Goal: Task Accomplishment & Management: Use online tool/utility

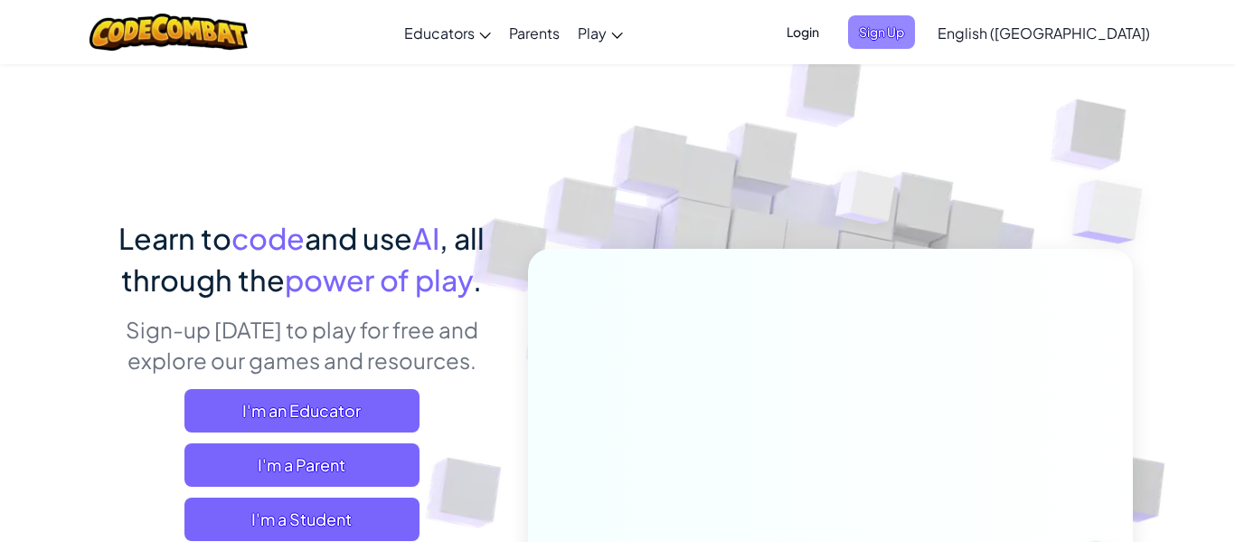
click at [915, 33] on span "Sign Up" at bounding box center [881, 31] width 67 height 33
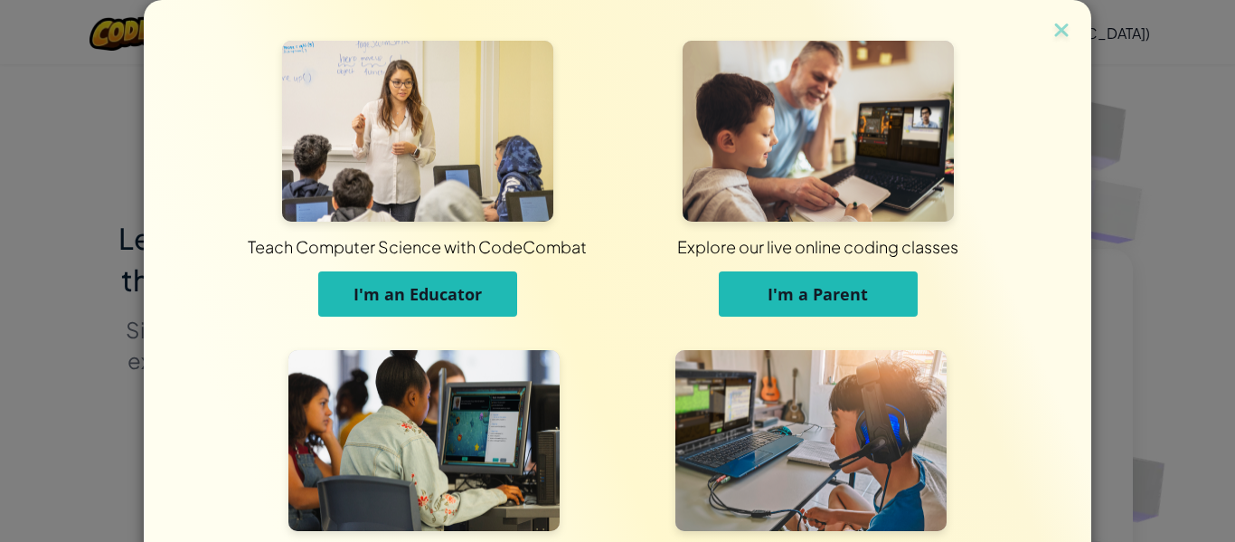
scroll to position [175, 0]
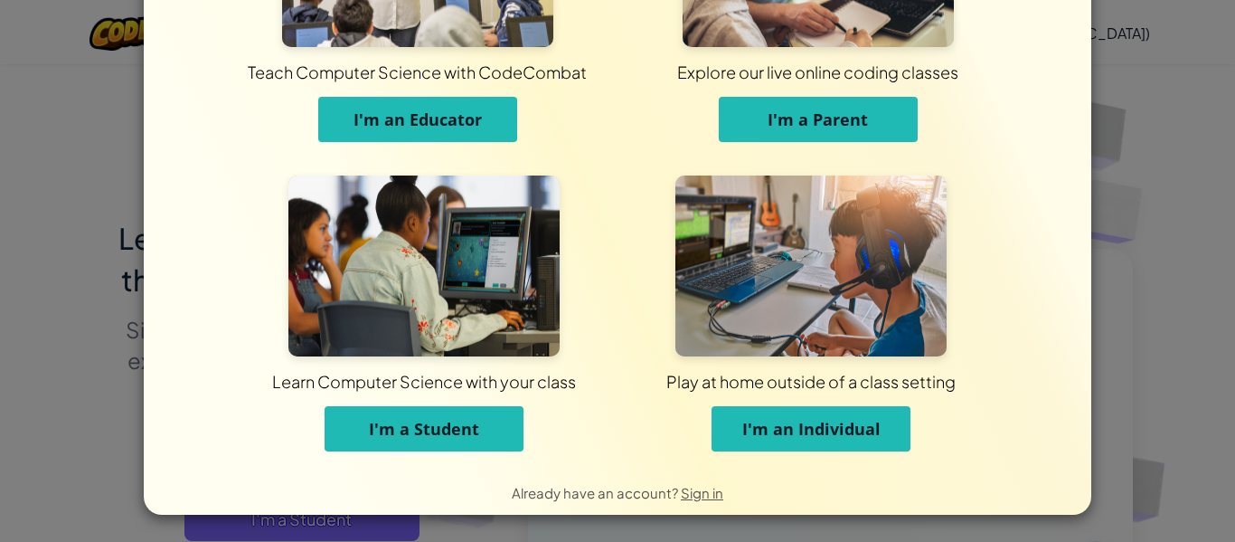
click at [355, 438] on button "I'm a Student" at bounding box center [424, 428] width 199 height 45
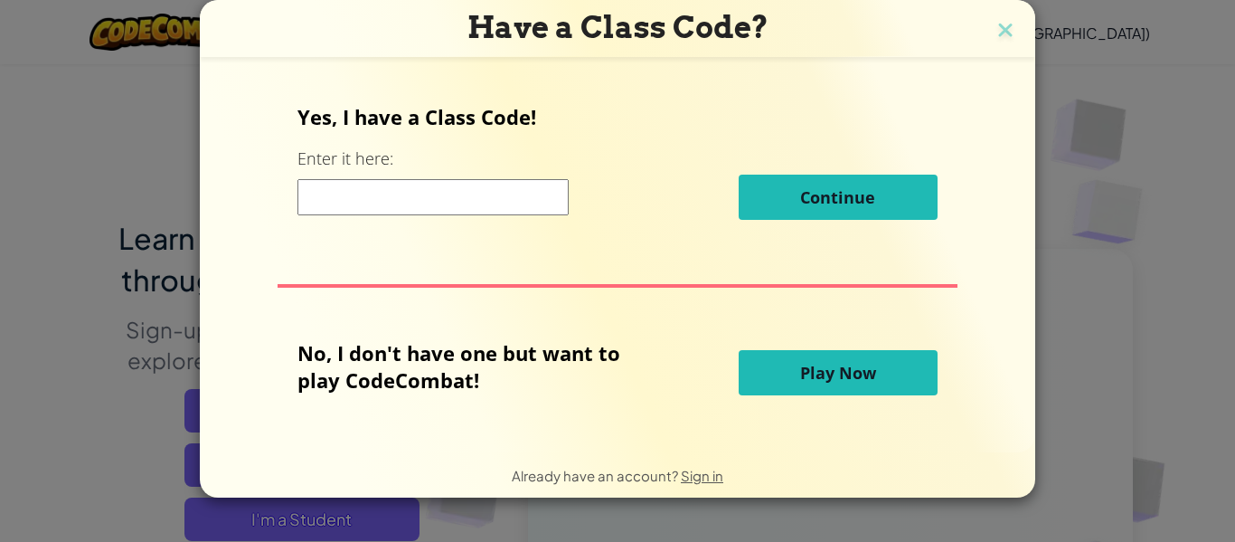
scroll to position [0, 0]
click at [1068, 272] on div "Have a Class Code? Yes, I have a Class Code! Enter it here: Continue No, I don'…" at bounding box center [617, 271] width 1235 height 542
click at [1006, 31] on img at bounding box center [1006, 31] width 24 height 27
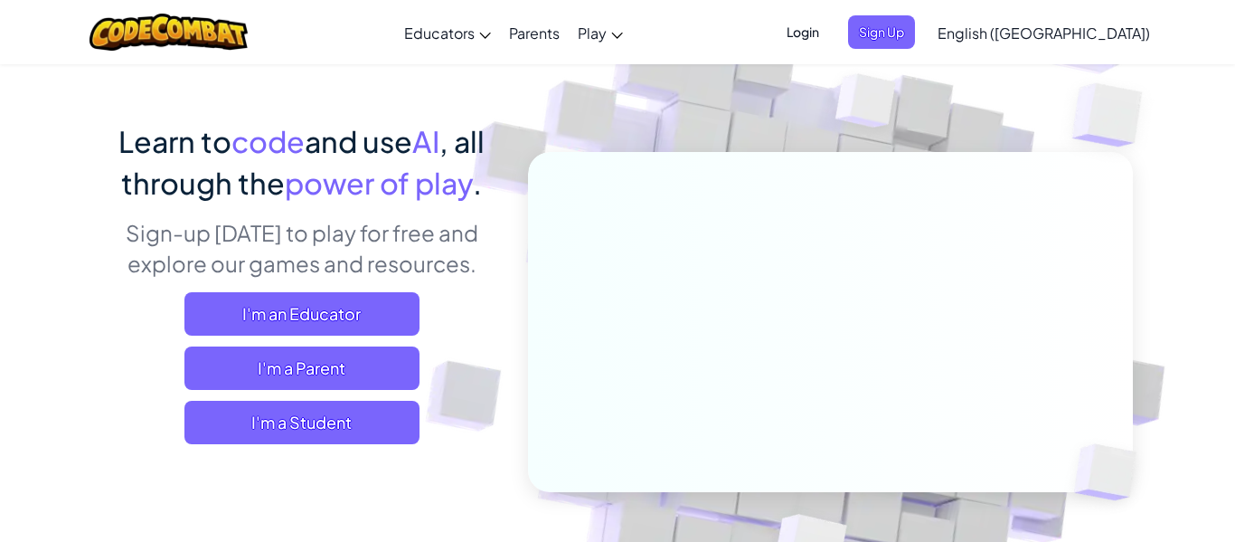
scroll to position [100, 0]
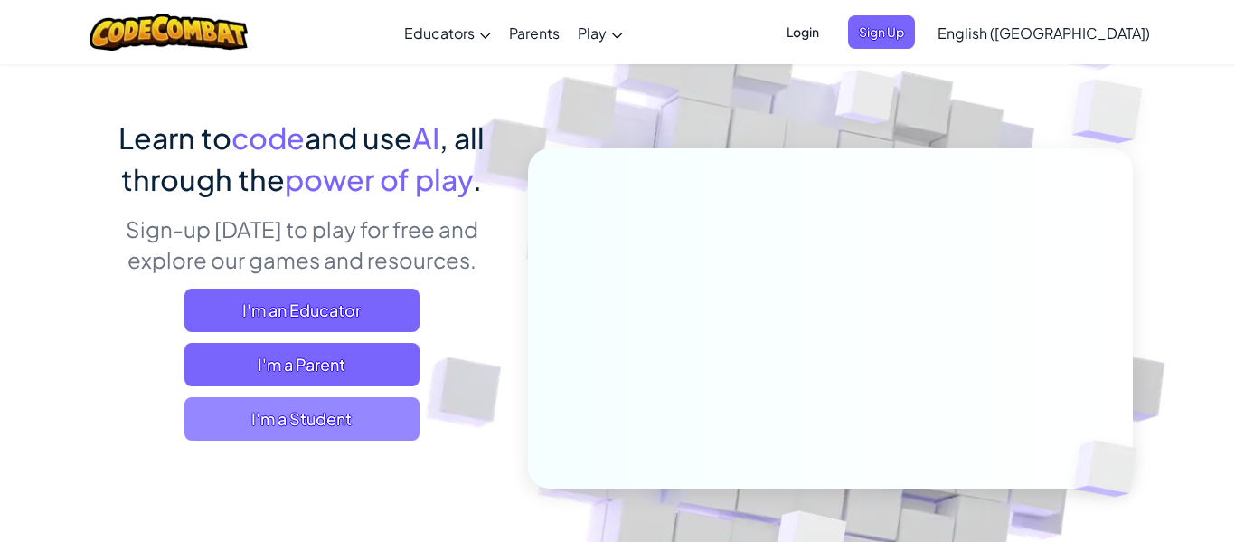
click at [341, 416] on span "I'm a Student" at bounding box center [301, 418] width 235 height 43
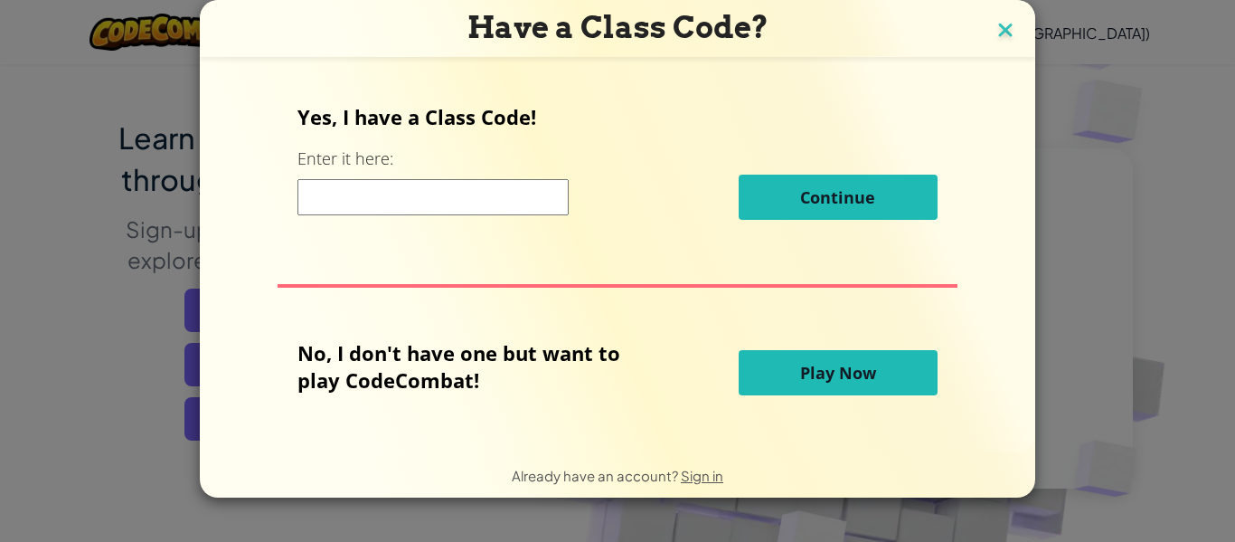
click at [1012, 22] on img at bounding box center [1006, 31] width 24 height 27
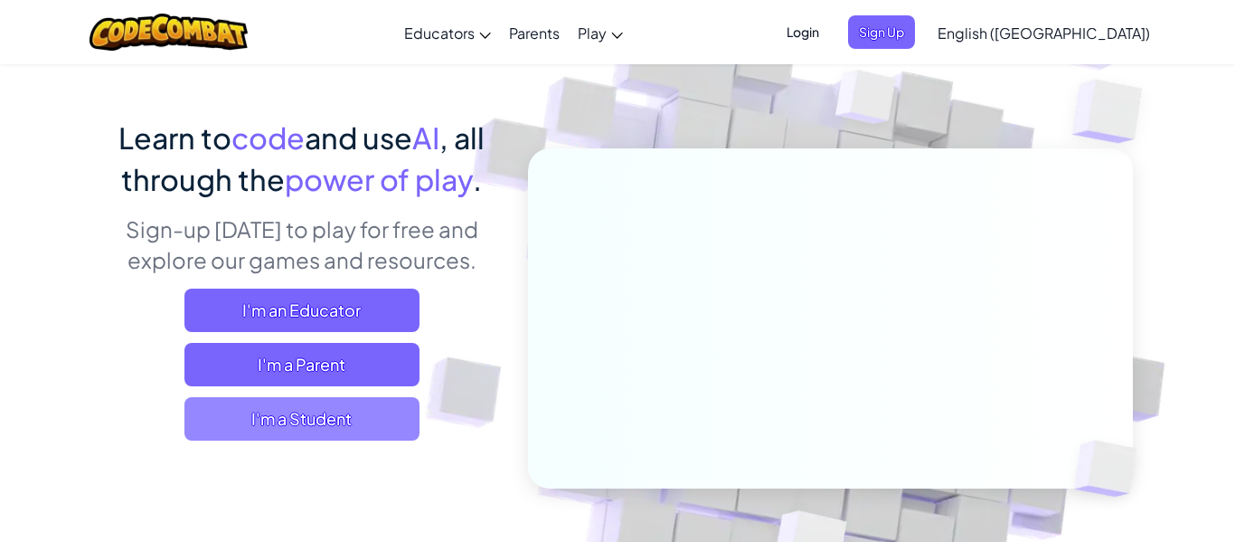
click at [296, 412] on span "I'm a Student" at bounding box center [301, 418] width 235 height 43
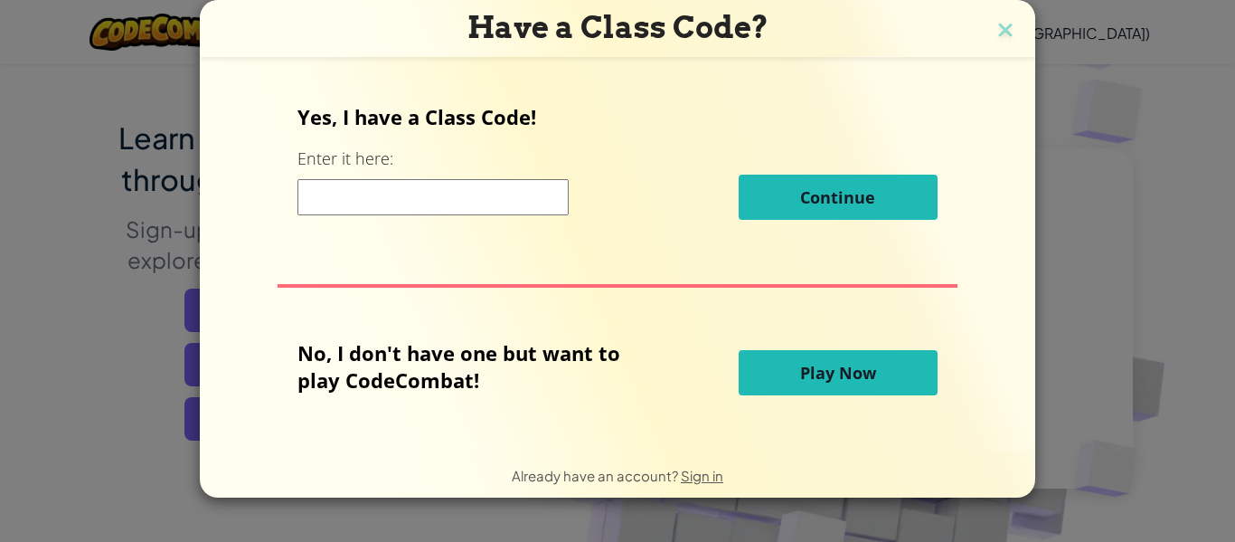
click at [489, 201] on input at bounding box center [433, 197] width 271 height 36
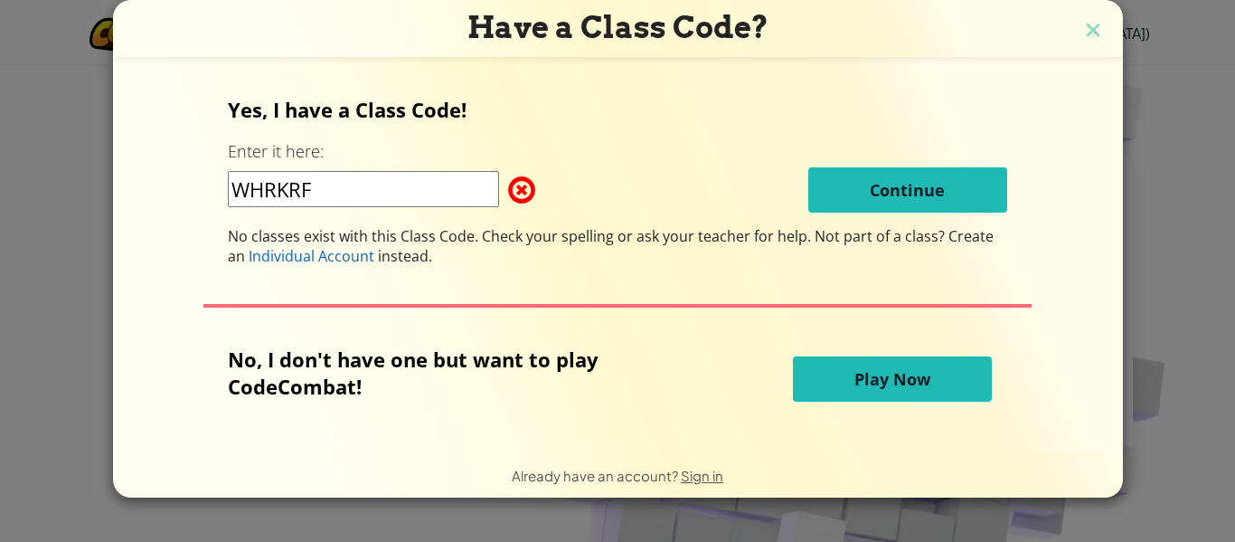
type input "WHRKRF"
click at [374, 188] on input "WHRKRF" at bounding box center [363, 189] width 271 height 36
click at [895, 371] on span "Play Now" at bounding box center [893, 379] width 76 height 22
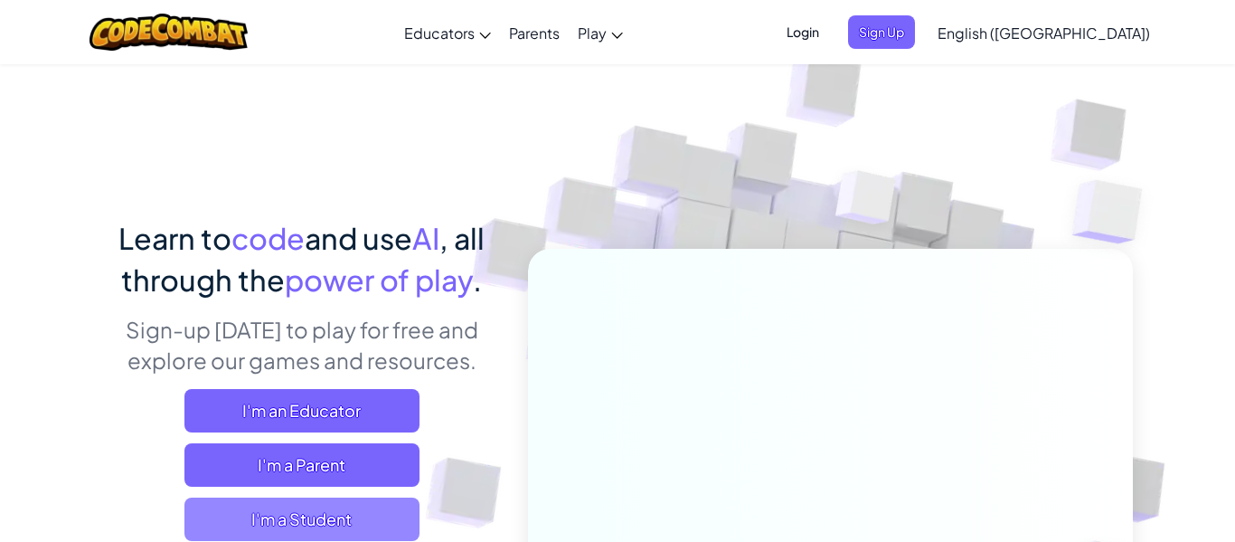
click at [361, 514] on span "I'm a Student" at bounding box center [301, 518] width 235 height 43
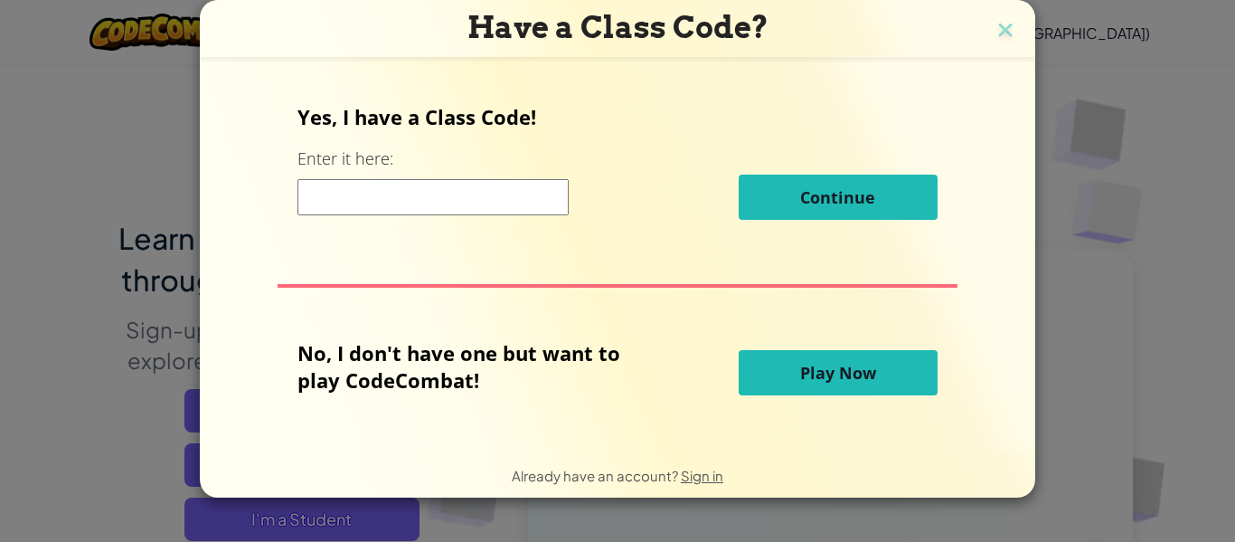
click at [414, 179] on input at bounding box center [433, 197] width 271 height 36
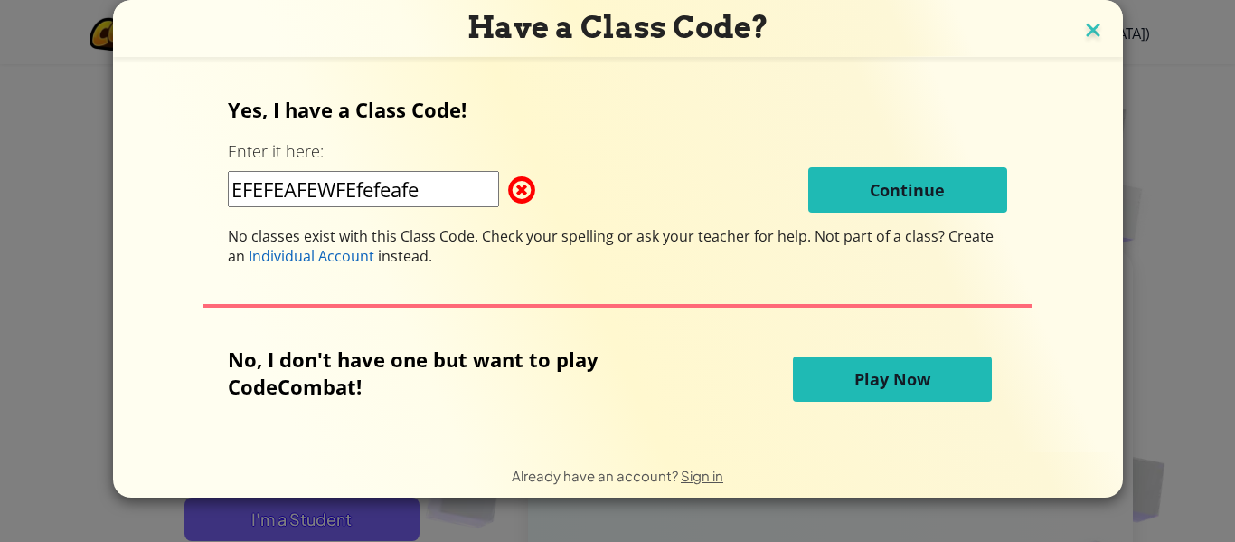
type input "EFEFEAFEWFEfefeafe"
click at [1095, 38] on img at bounding box center [1094, 31] width 24 height 27
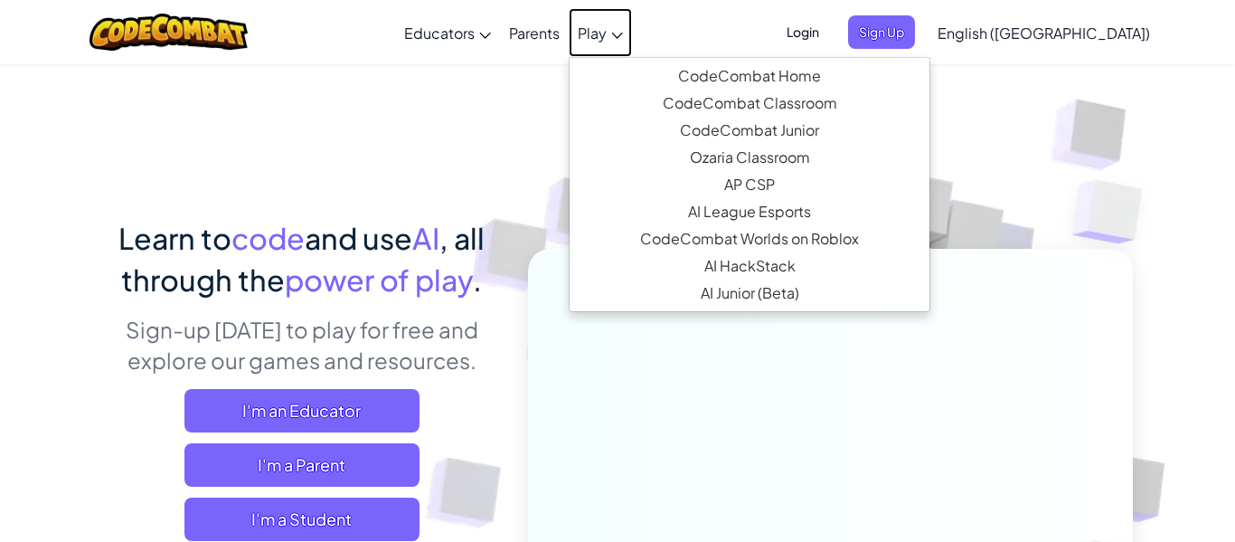
click at [607, 34] on span "Play" at bounding box center [592, 33] width 29 height 19
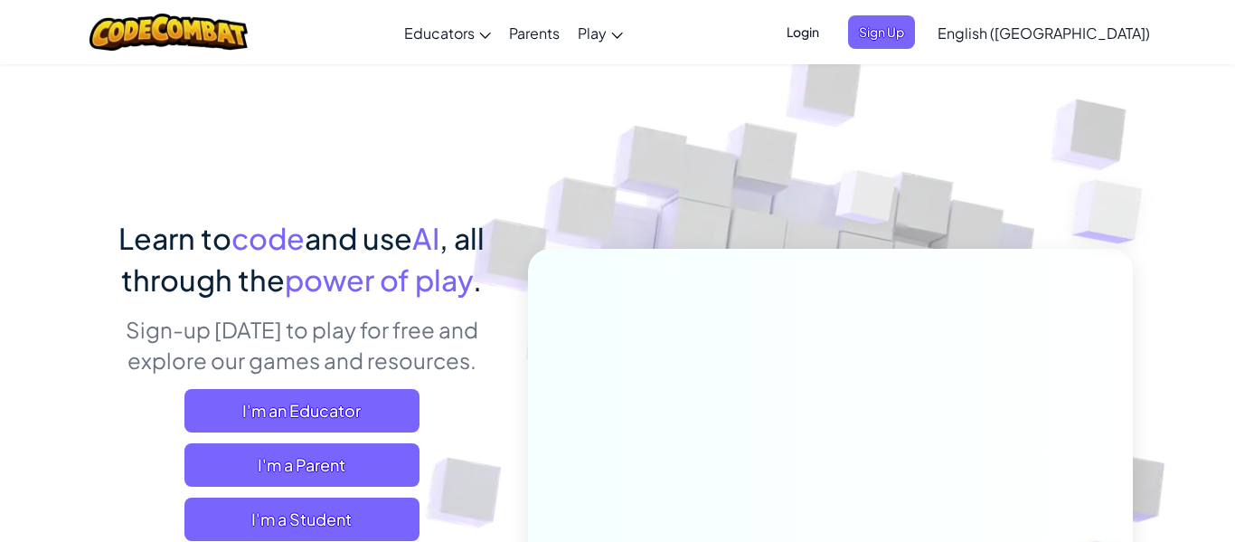
click at [830, 28] on span "Login" at bounding box center [803, 31] width 54 height 33
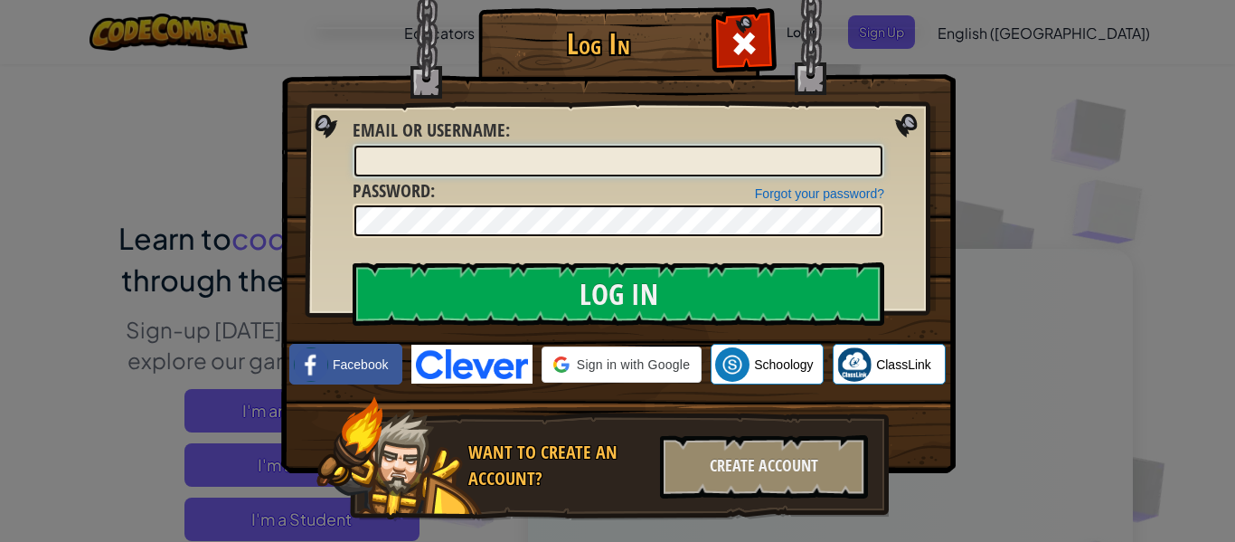
click at [558, 159] on input "Email or Username :" at bounding box center [619, 161] width 528 height 31
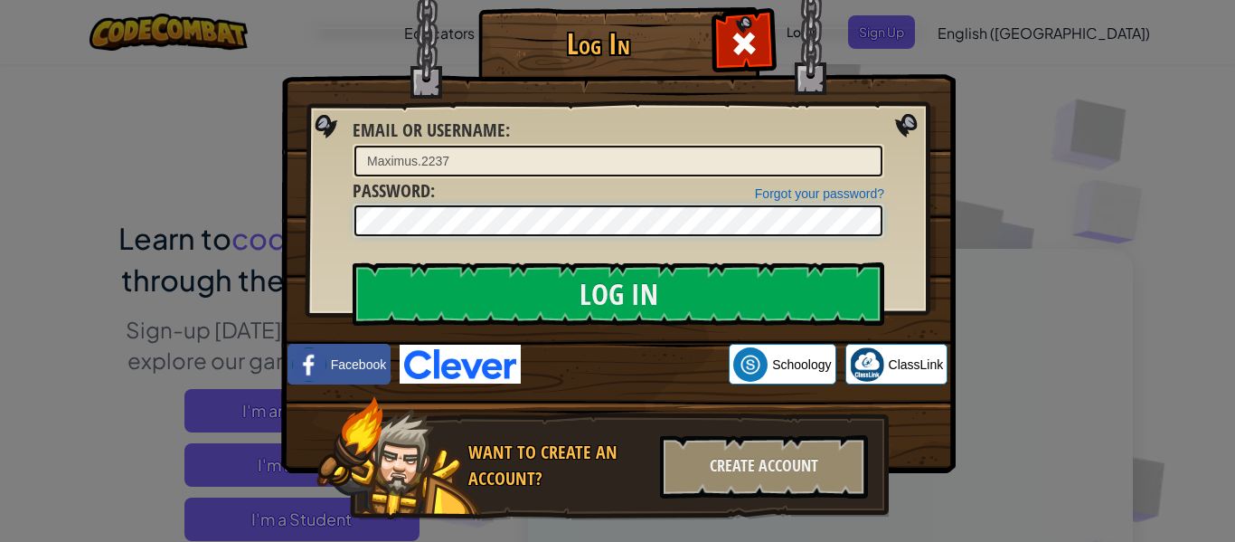
click at [353, 262] on input "Log In" at bounding box center [619, 293] width 532 height 63
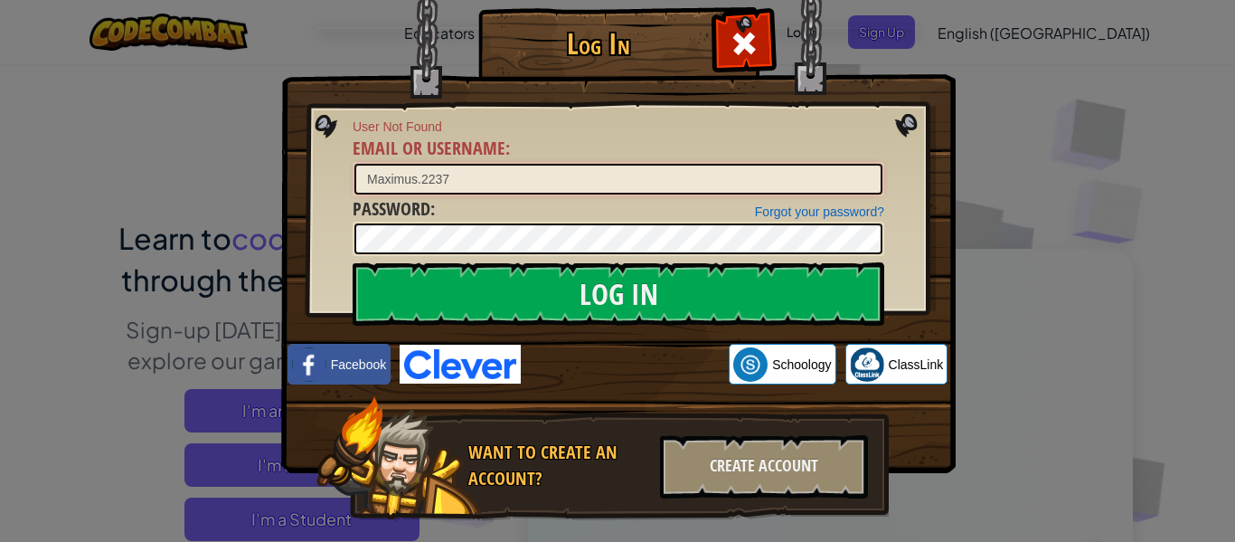
click at [469, 186] on input "Maximus.2237" at bounding box center [619, 179] width 528 height 31
type input "[EMAIL_ADDRESS][DOMAIN_NAME]"
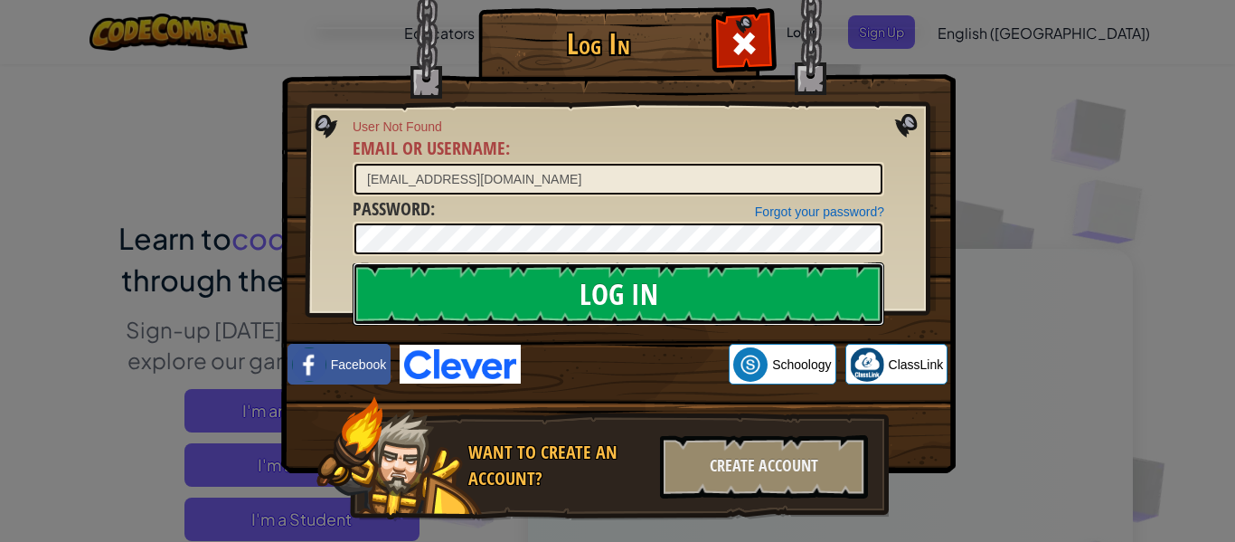
click at [469, 281] on input "Log In" at bounding box center [619, 293] width 532 height 63
click at [469, 284] on input "Log In" at bounding box center [619, 293] width 532 height 63
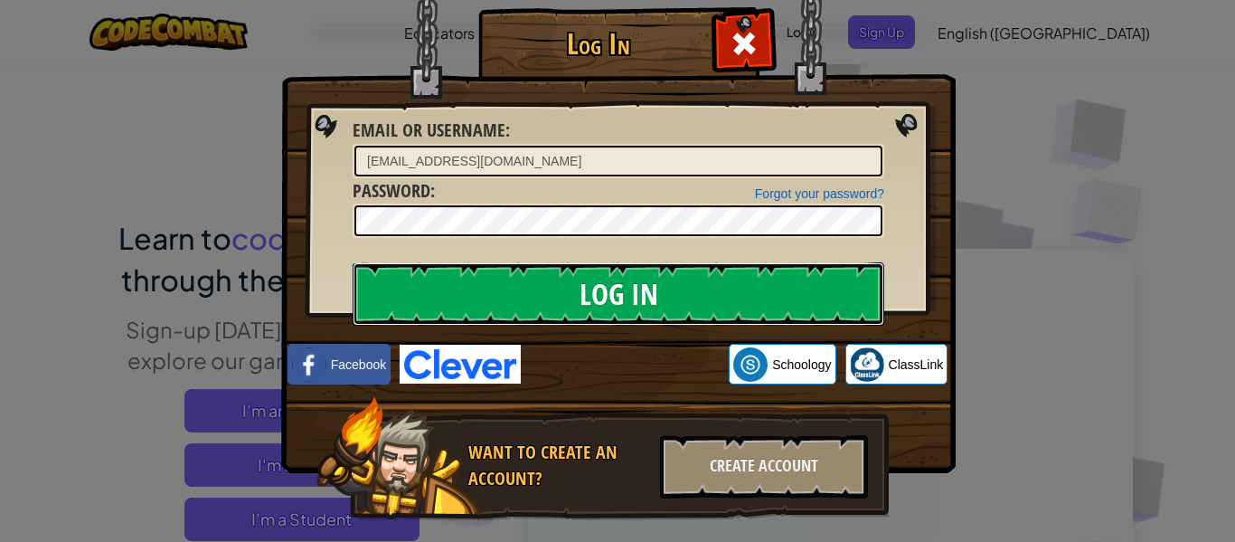
click at [469, 284] on input "Log In" at bounding box center [619, 293] width 532 height 63
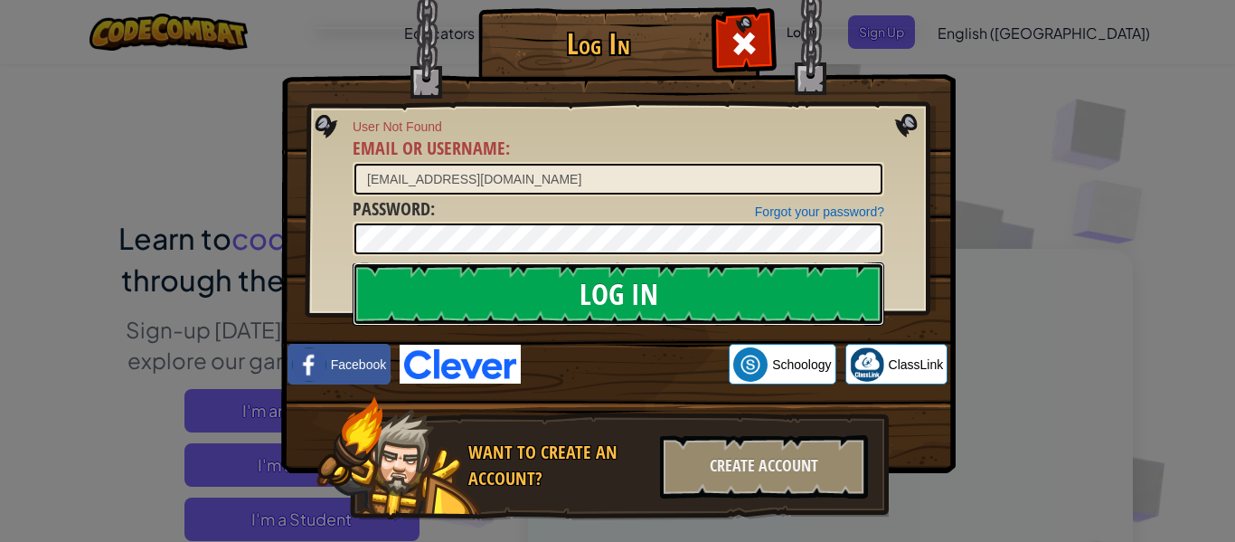
click at [469, 284] on input "Log In" at bounding box center [619, 293] width 532 height 63
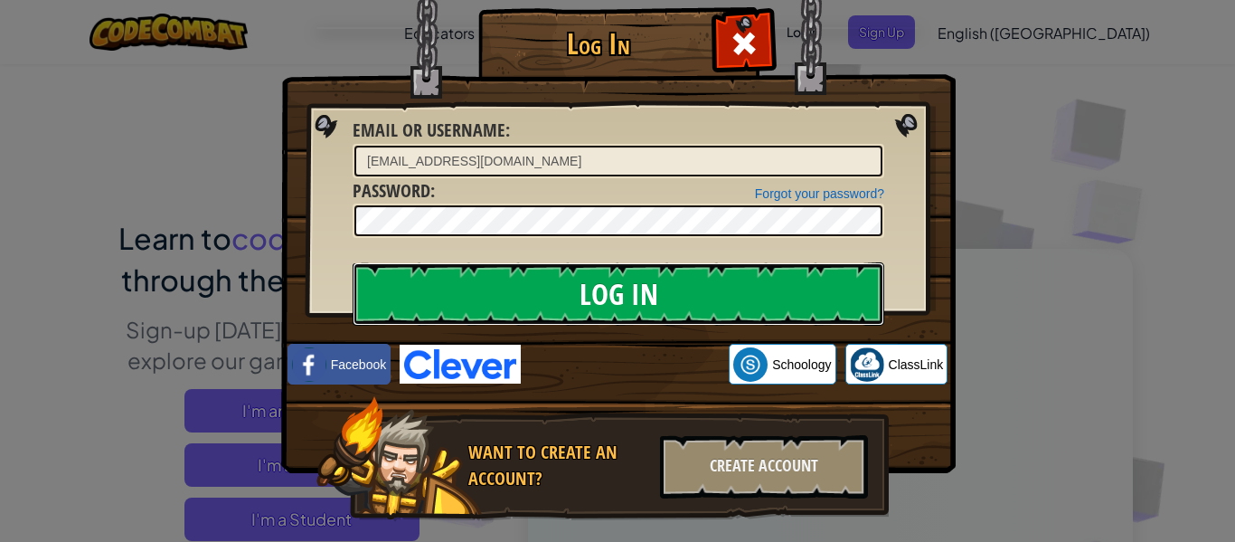
click at [469, 284] on input "Log In" at bounding box center [619, 293] width 532 height 63
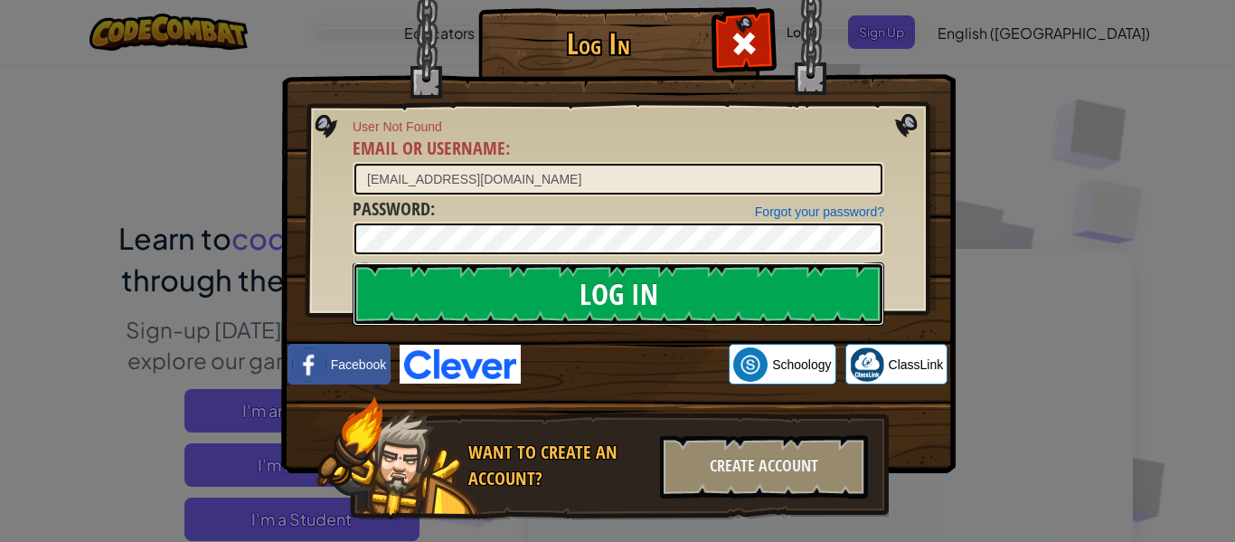
click at [469, 284] on input "Log In" at bounding box center [619, 293] width 532 height 63
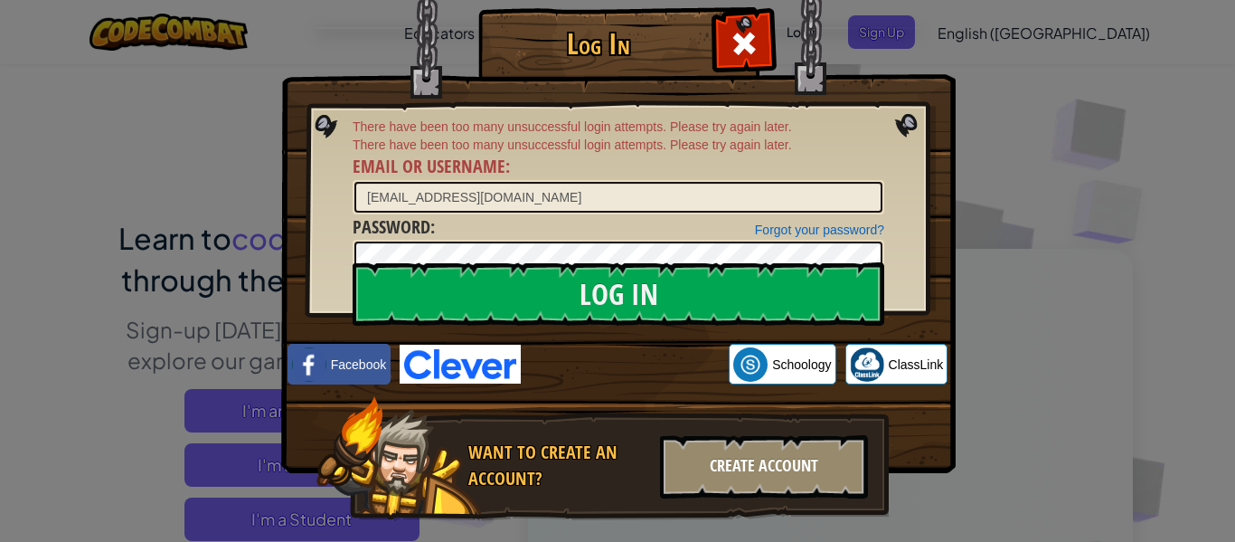
click at [727, 450] on div "Create Account" at bounding box center [764, 466] width 208 height 63
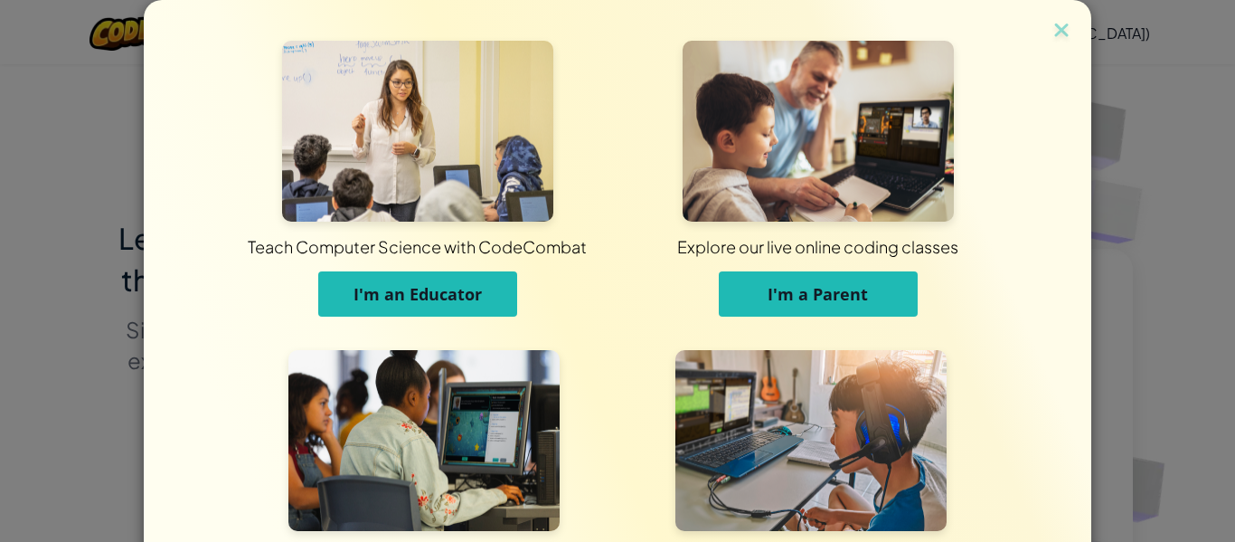
scroll to position [175, 0]
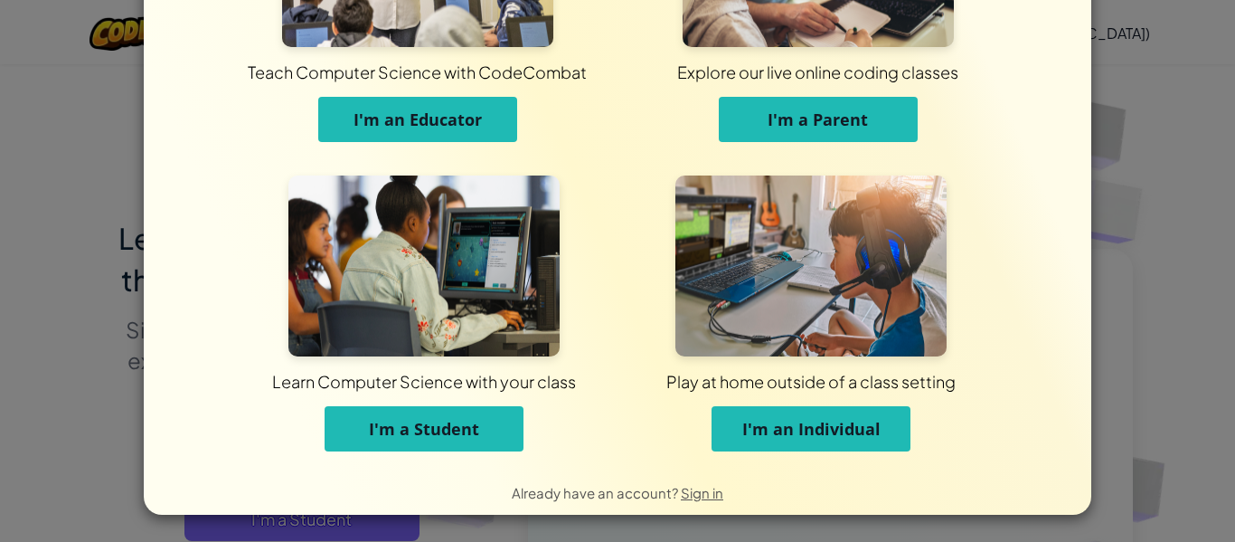
click at [800, 434] on span "I'm an Individual" at bounding box center [812, 429] width 138 height 22
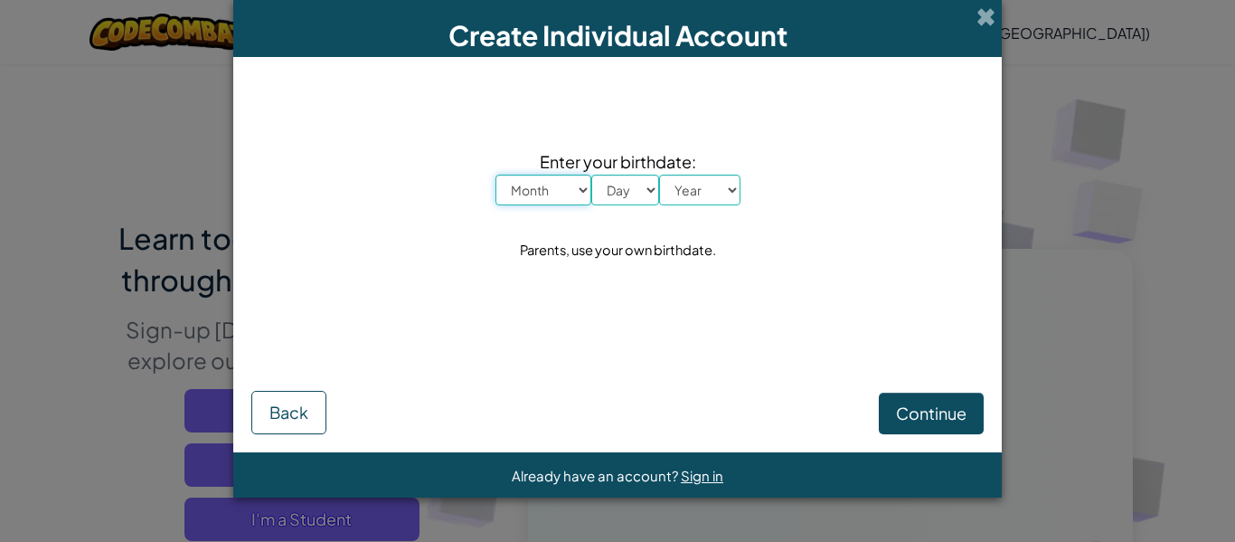
scroll to position [0, 0]
click at [544, 200] on select "Month January February March April May June July August September October Novem…" at bounding box center [544, 190] width 96 height 31
select select "4"
click at [496, 175] on select "Month January February March April May June July August September October Novem…" at bounding box center [544, 190] width 96 height 31
click at [615, 203] on select "Day 1 2 3 4 5 6 7 8 9 10 11 12 13 14 15 16 17 18 19 20 21 22 23 24 25 26 27 28 …" at bounding box center [625, 190] width 68 height 31
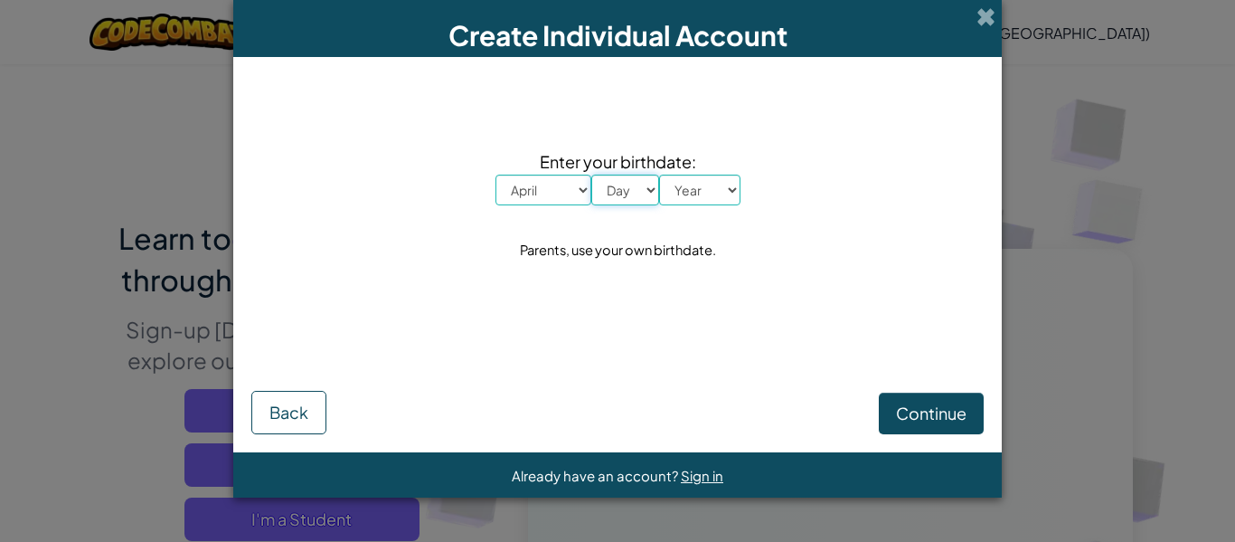
select select "20"
click at [591, 175] on select "Day 1 2 3 4 5 6 7 8 9 10 11 12 13 14 15 16 17 18 19 20 21 22 23 24 25 26 27 28 …" at bounding box center [625, 190] width 68 height 31
click at [693, 184] on select "Year [DATE] 2024 2023 2022 2021 2020 2019 2018 2017 2016 2015 2014 2013 2012 20…" at bounding box center [699, 190] width 81 height 31
select select "2009"
click at [659, 175] on select "Year [DATE] 2024 2023 2022 2021 2020 2019 2018 2017 2016 2015 2014 2013 2012 20…" at bounding box center [699, 190] width 81 height 31
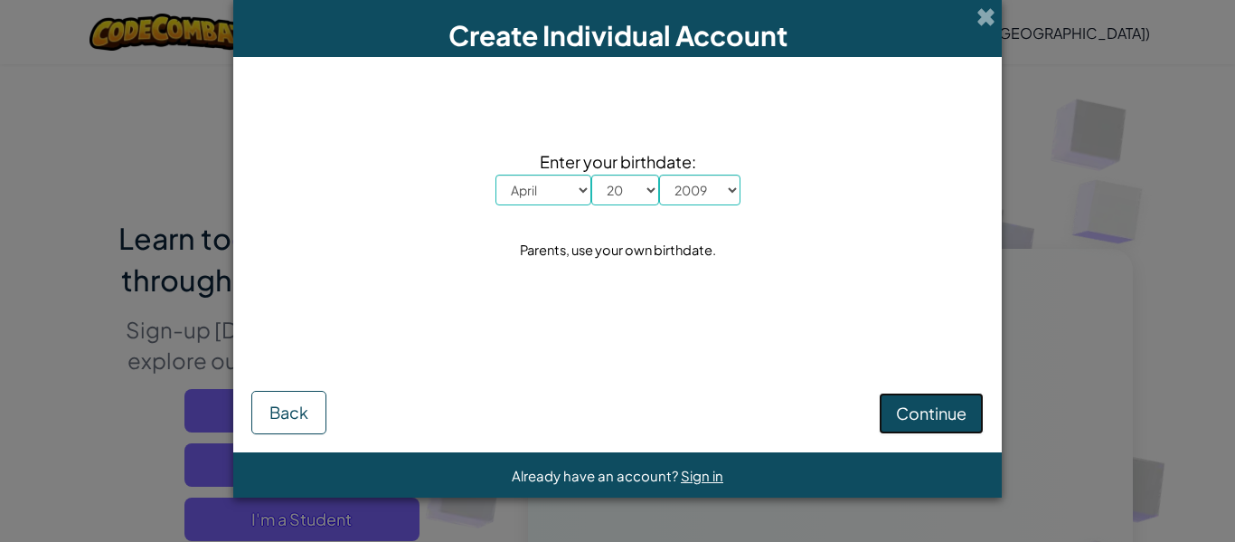
click at [910, 411] on span "Continue" at bounding box center [931, 412] width 71 height 21
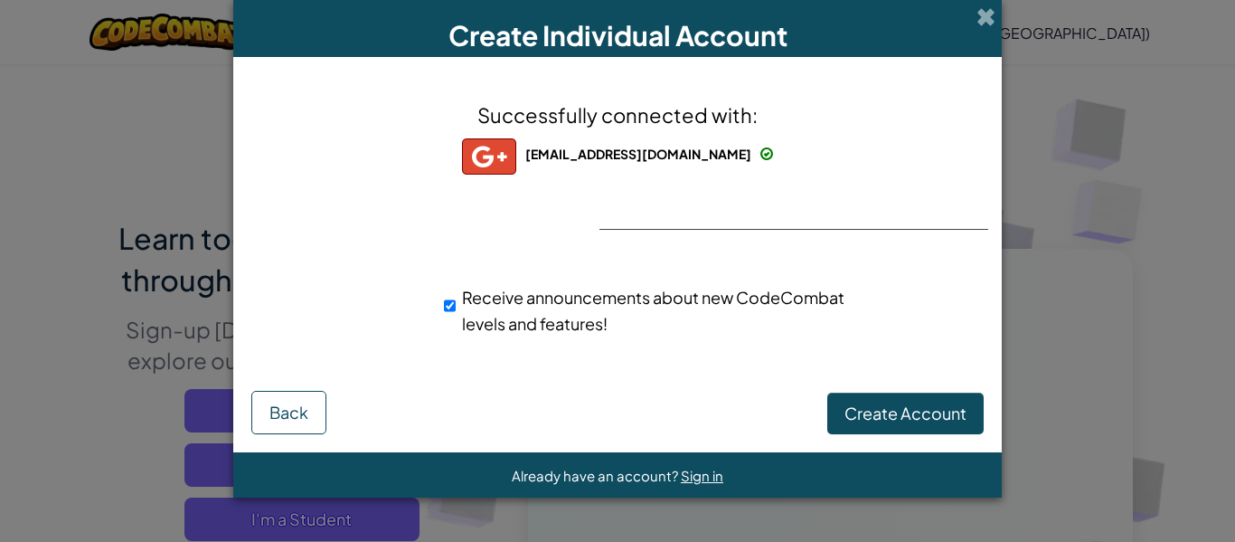
click at [916, 120] on div "Successfully connected with: [EMAIL_ADDRESS][DOMAIN_NAME] [EMAIL_ADDRESS][DOMAI…" at bounding box center [618, 229] width 724 height 308
click at [882, 419] on span "Create Account" at bounding box center [906, 412] width 122 height 21
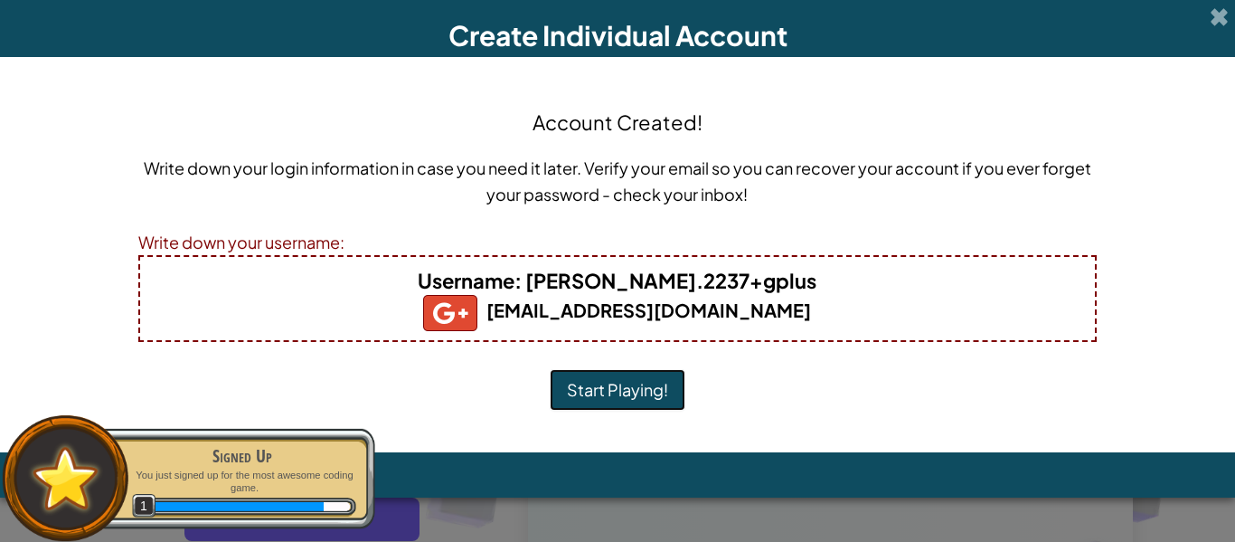
click at [607, 401] on button "Start Playing!" at bounding box center [618, 390] width 136 height 42
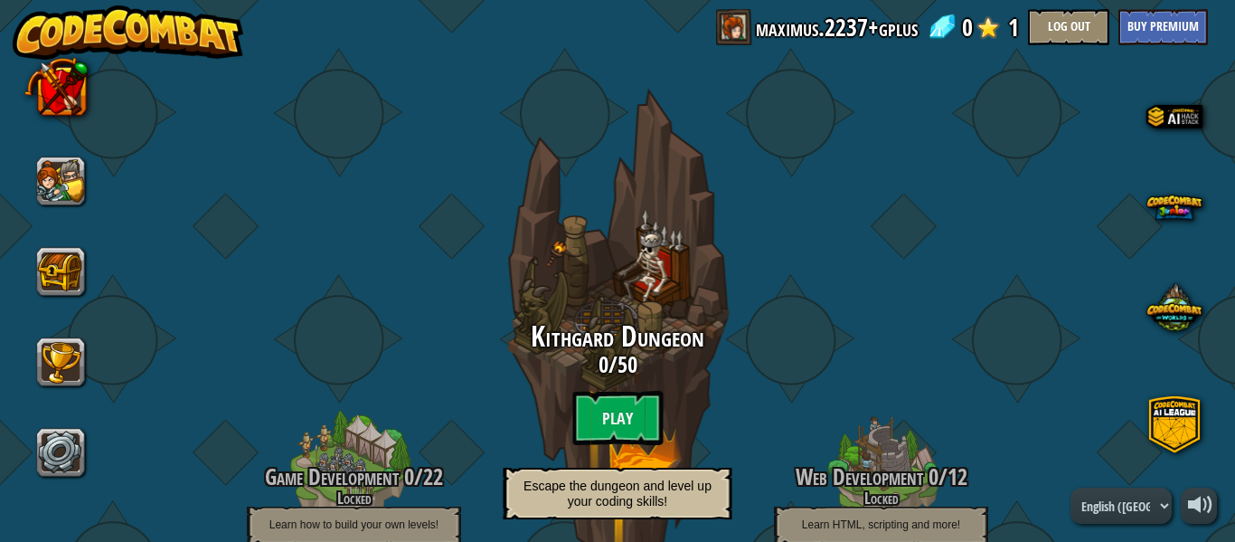
click at [726, 33] on span at bounding box center [734, 27] width 36 height 36
click at [782, 24] on link "maximus.2237+gplus" at bounding box center [837, 27] width 162 height 36
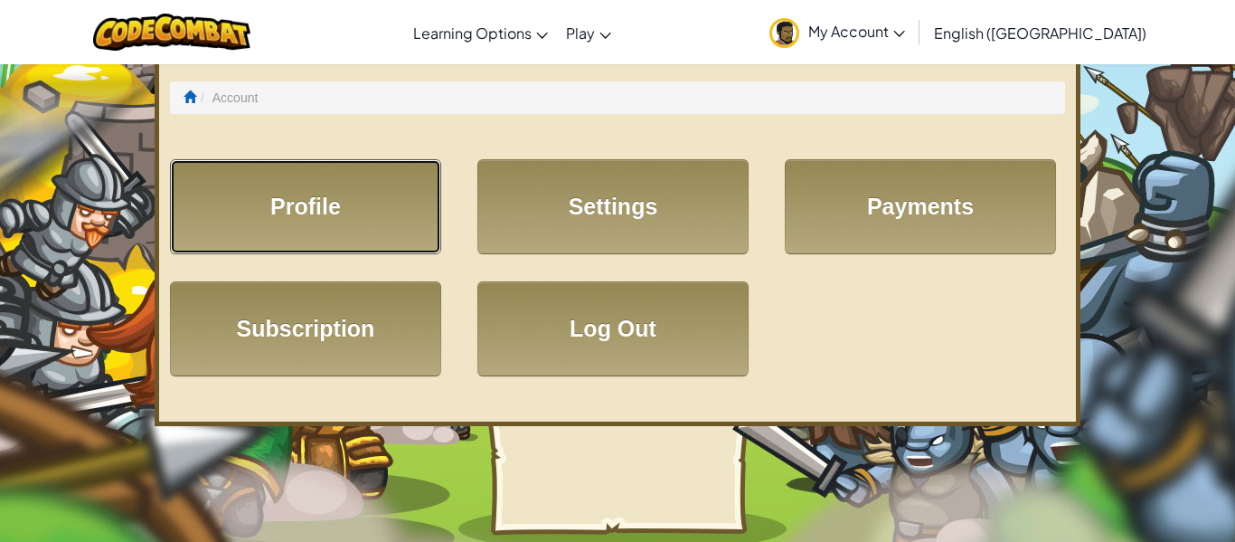
click at [314, 211] on link "Profile" at bounding box center [305, 206] width 271 height 95
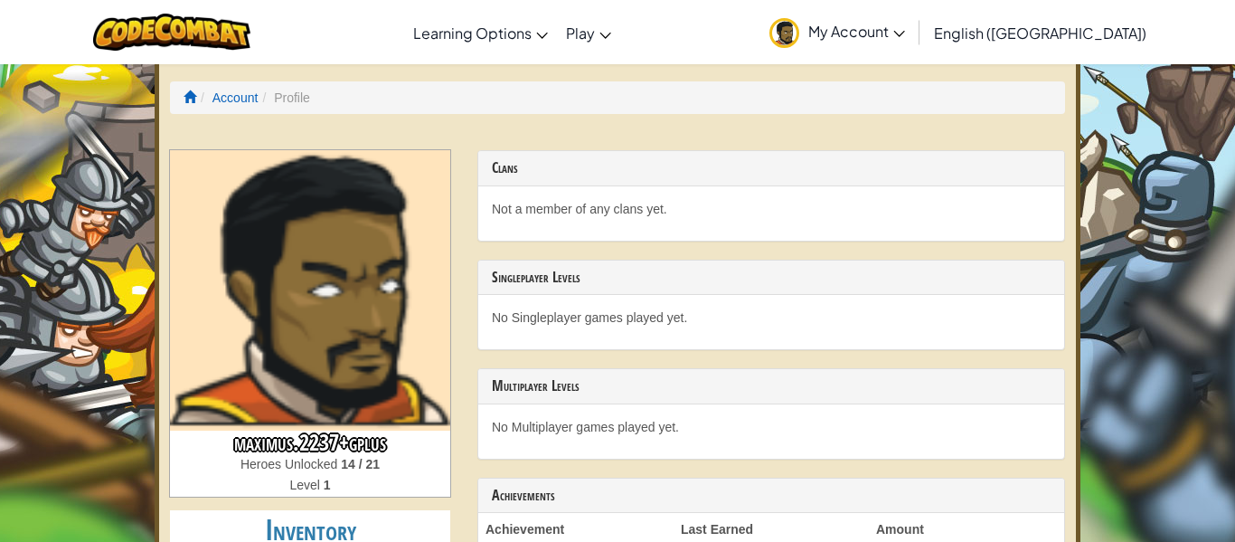
scroll to position [2, 0]
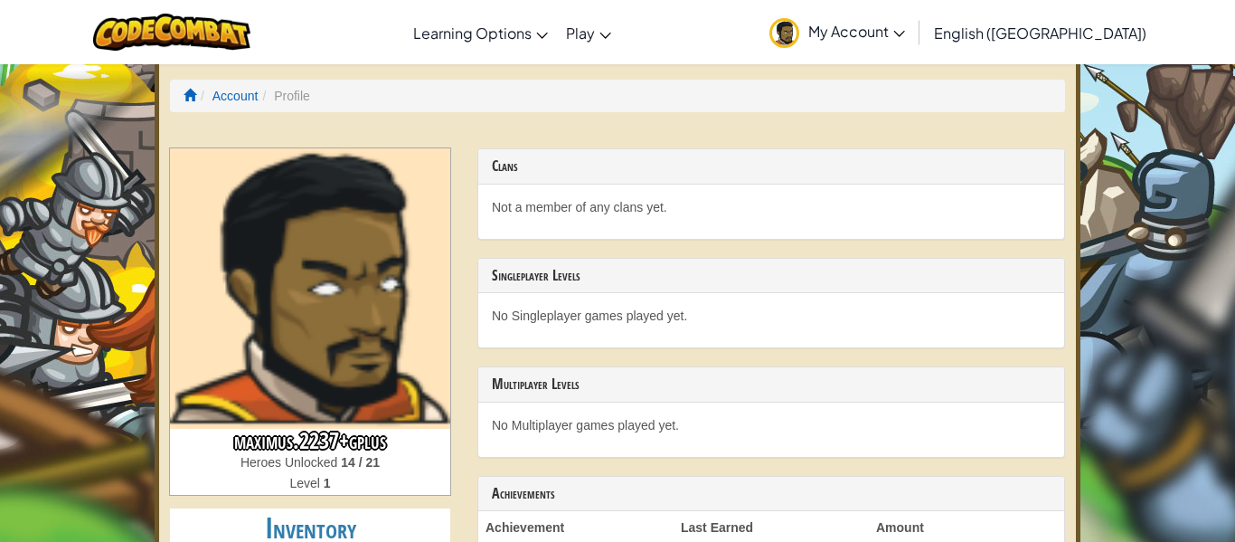
click at [383, 383] on img at bounding box center [310, 288] width 280 height 280
click at [529, 429] on p "No Multiplayer games played yet." at bounding box center [771, 425] width 559 height 18
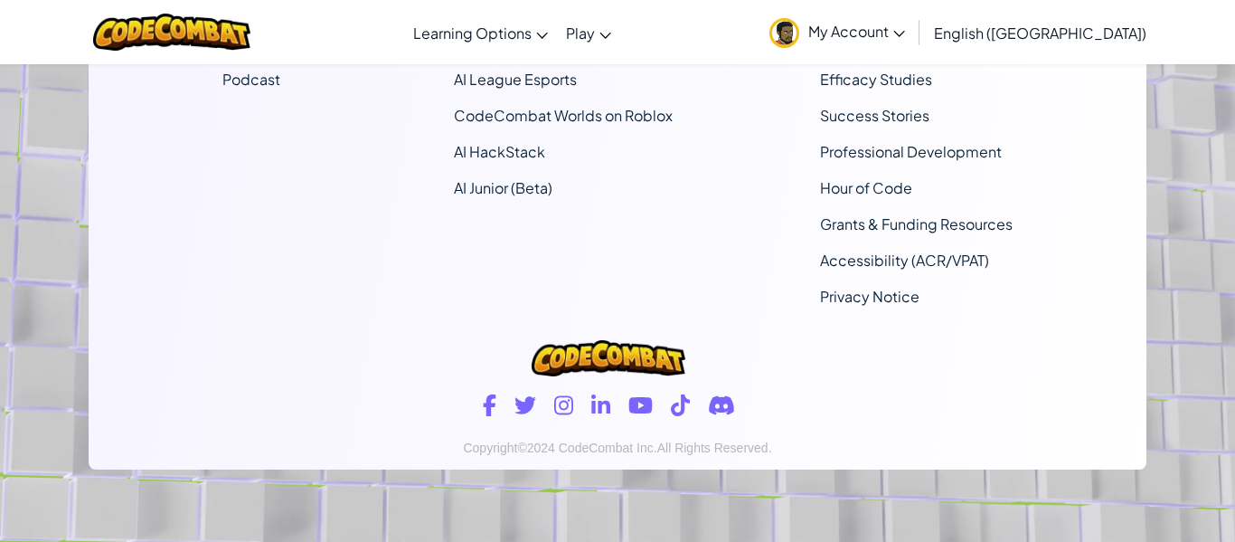
scroll to position [0, 0]
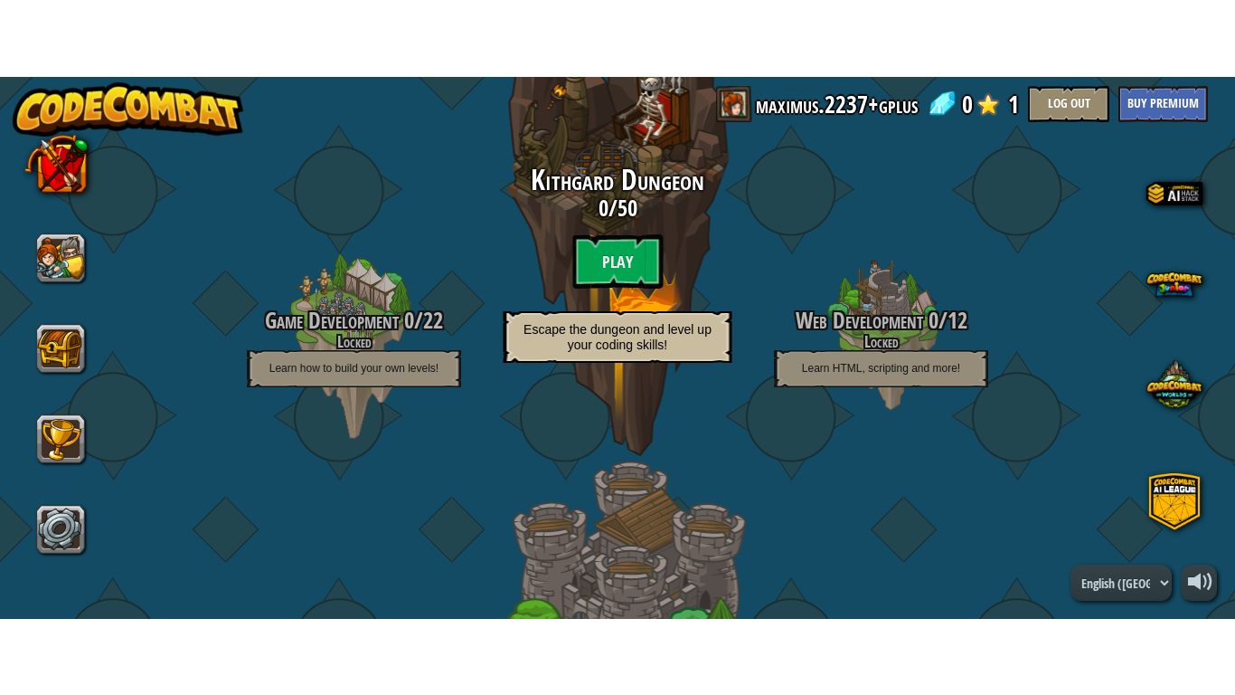
scroll to position [266, 0]
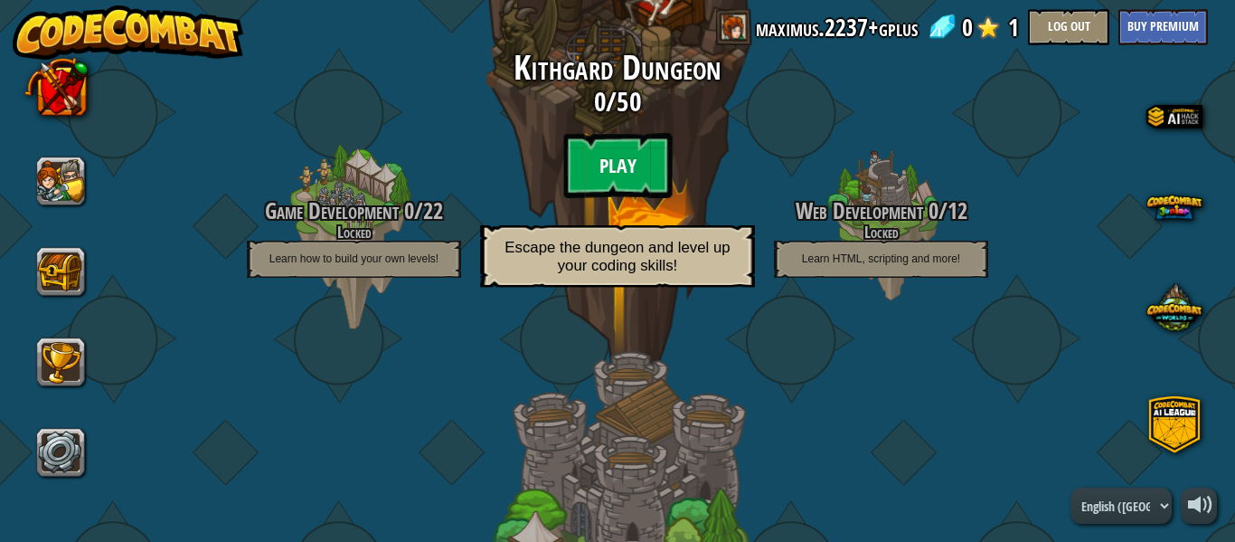
click at [625, 164] on btn "Play" at bounding box center [617, 165] width 109 height 65
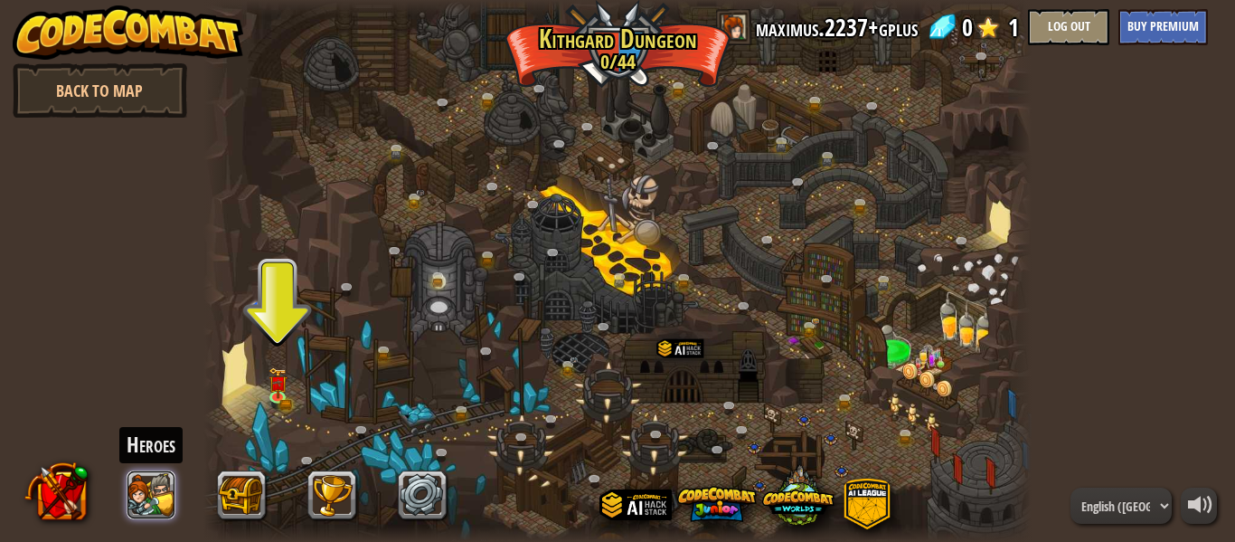
click at [150, 493] on button at bounding box center [152, 494] width 49 height 49
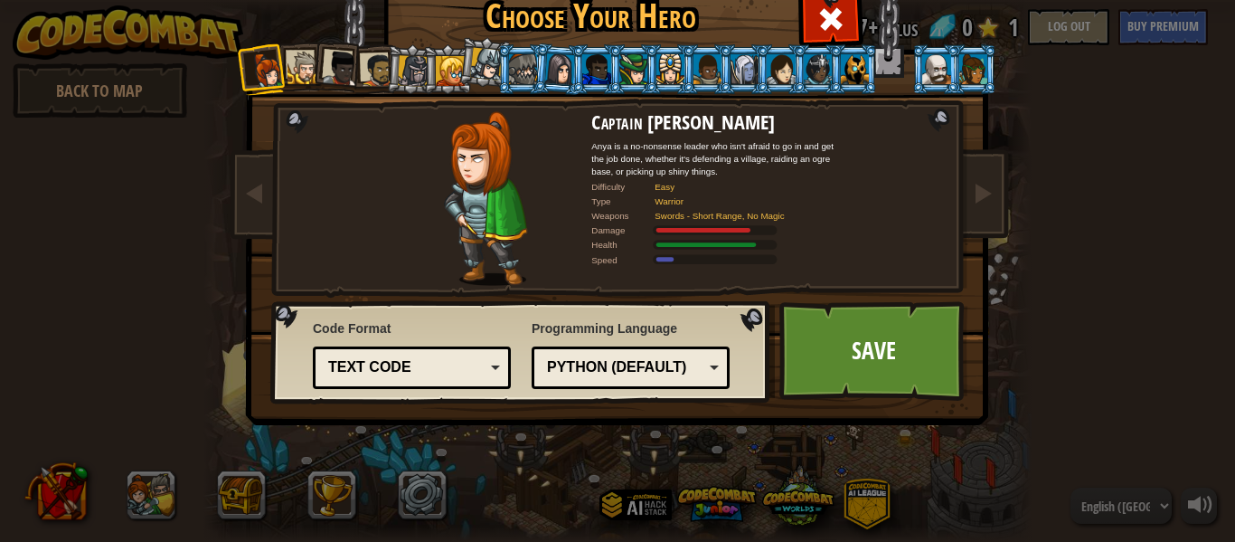
click at [436, 66] on div at bounding box center [450, 70] width 29 height 29
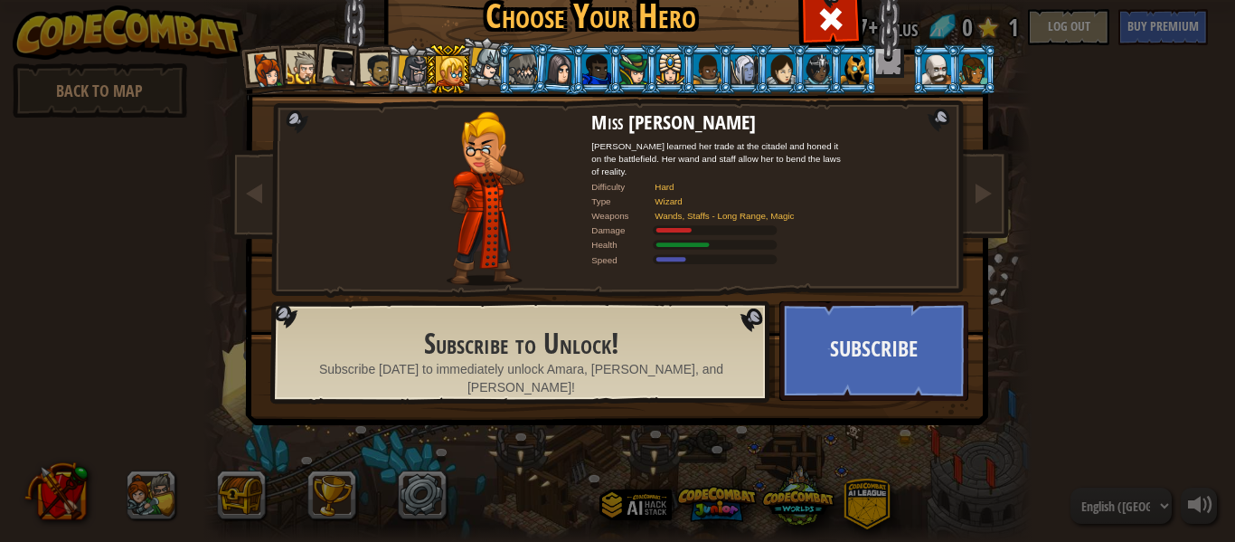
click at [419, 69] on div at bounding box center [413, 70] width 31 height 31
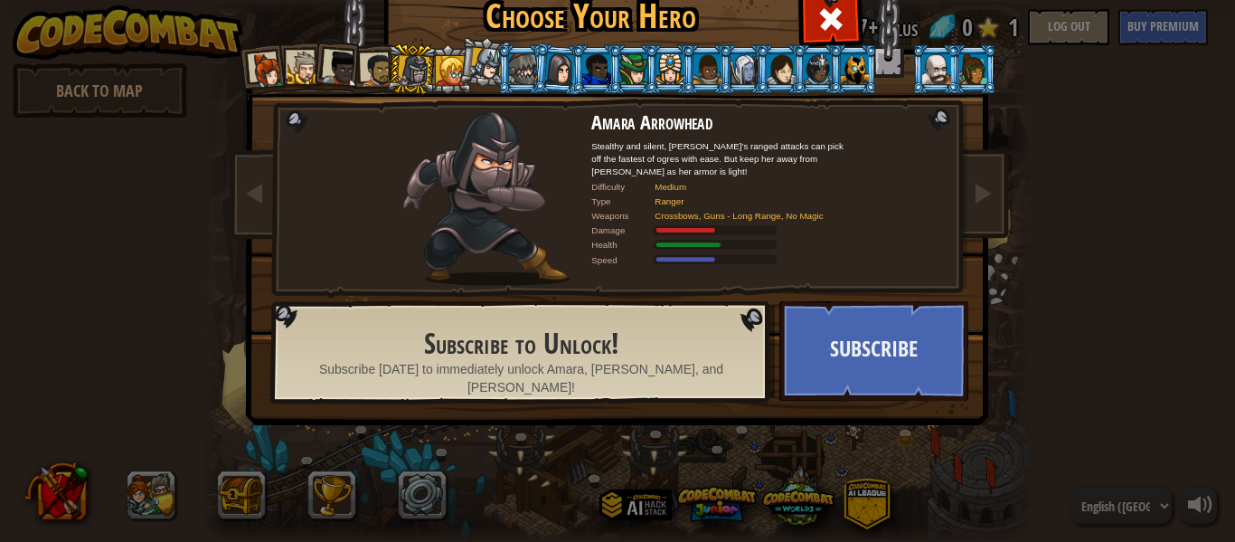
click at [381, 72] on div at bounding box center [377, 69] width 33 height 33
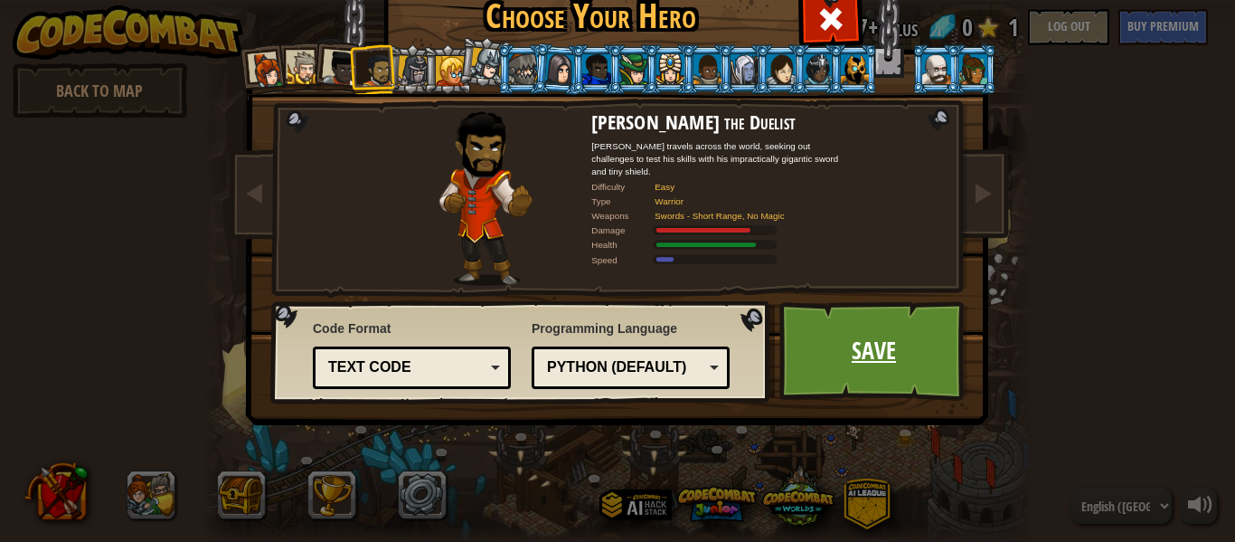
click at [817, 351] on link "Save" at bounding box center [874, 350] width 189 height 99
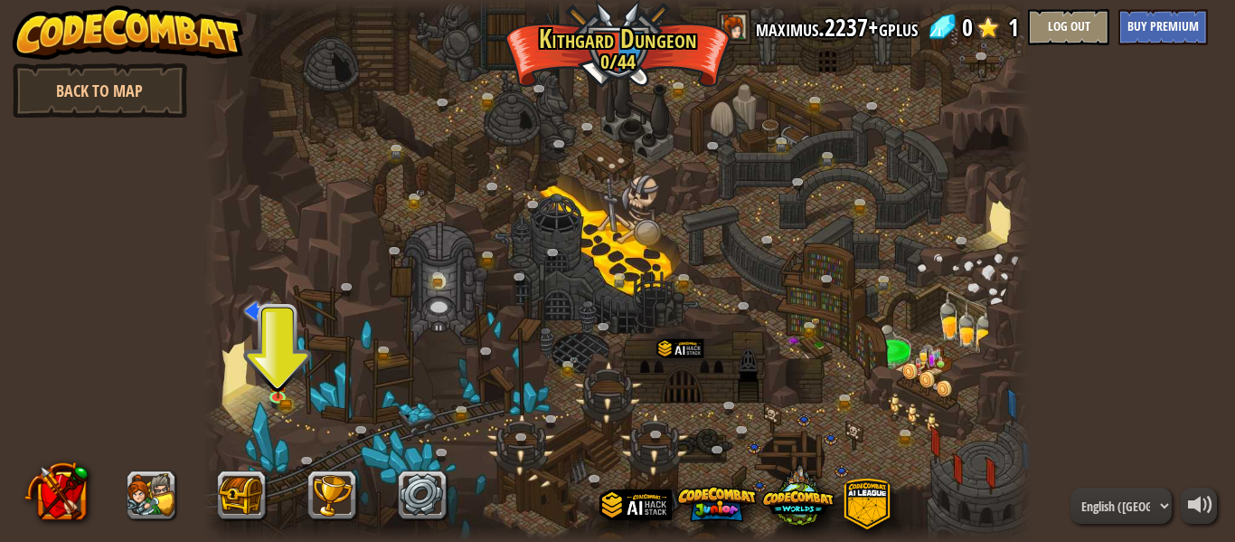
click at [290, 381] on div at bounding box center [617, 271] width 828 height 542
click at [281, 381] on img at bounding box center [277, 375] width 11 height 11
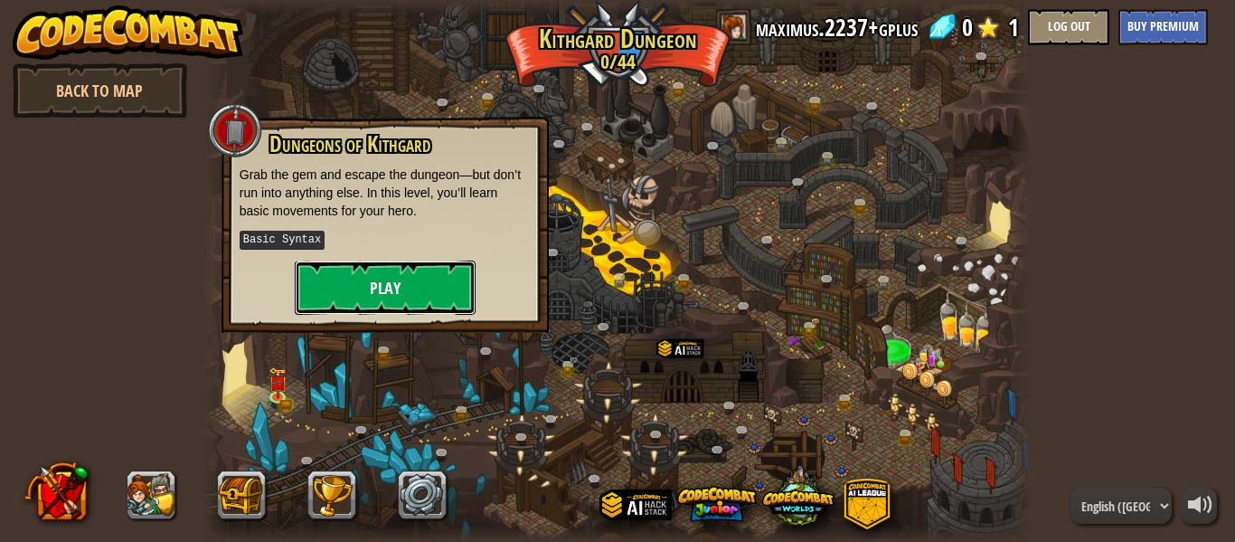
click at [410, 285] on button "Play" at bounding box center [385, 287] width 181 height 54
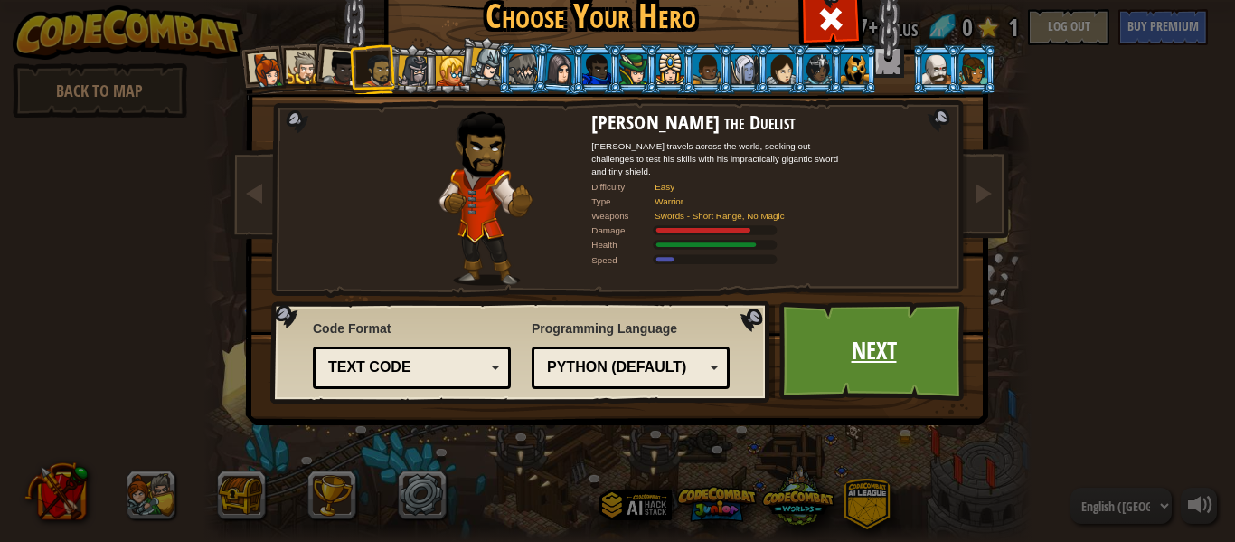
click at [871, 348] on link "Next" at bounding box center [874, 350] width 189 height 99
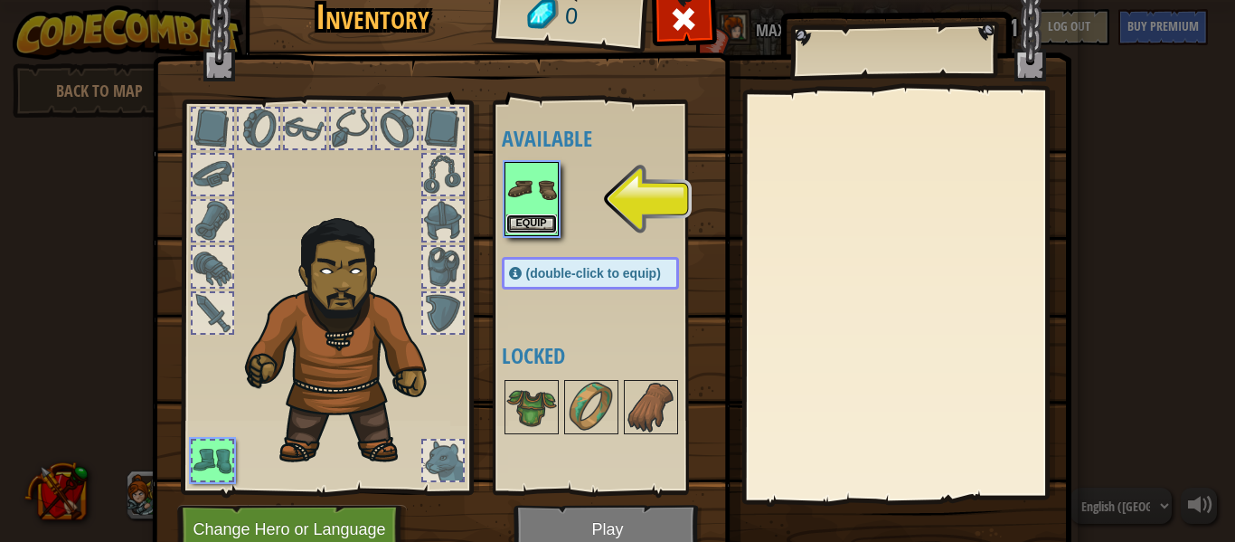
click at [517, 230] on button "Equip" at bounding box center [531, 223] width 51 height 19
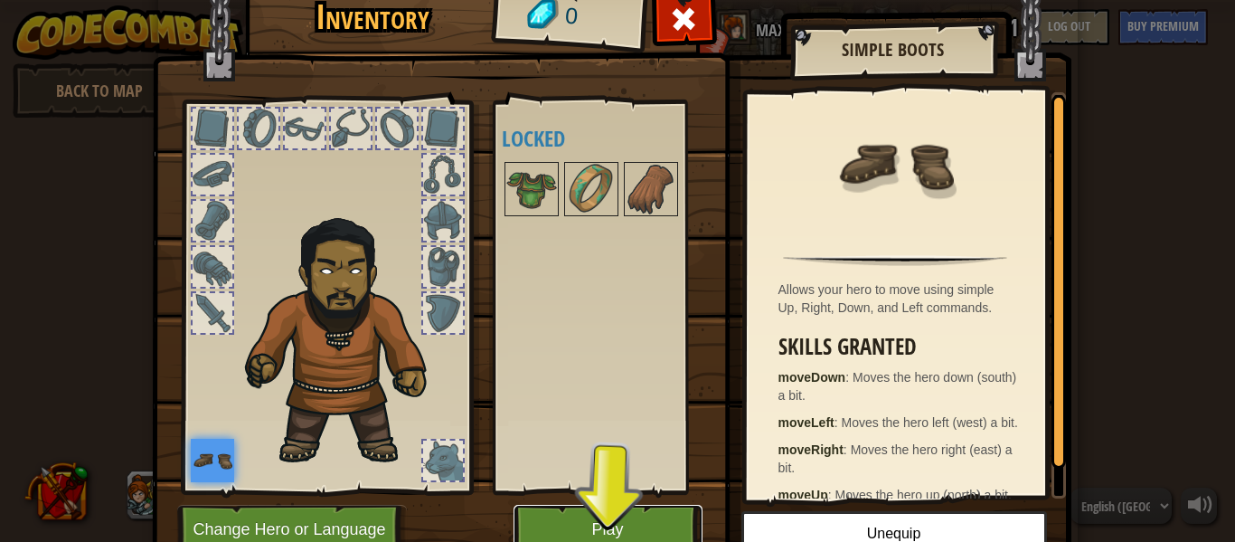
click at [599, 530] on button "Play" at bounding box center [608, 530] width 189 height 50
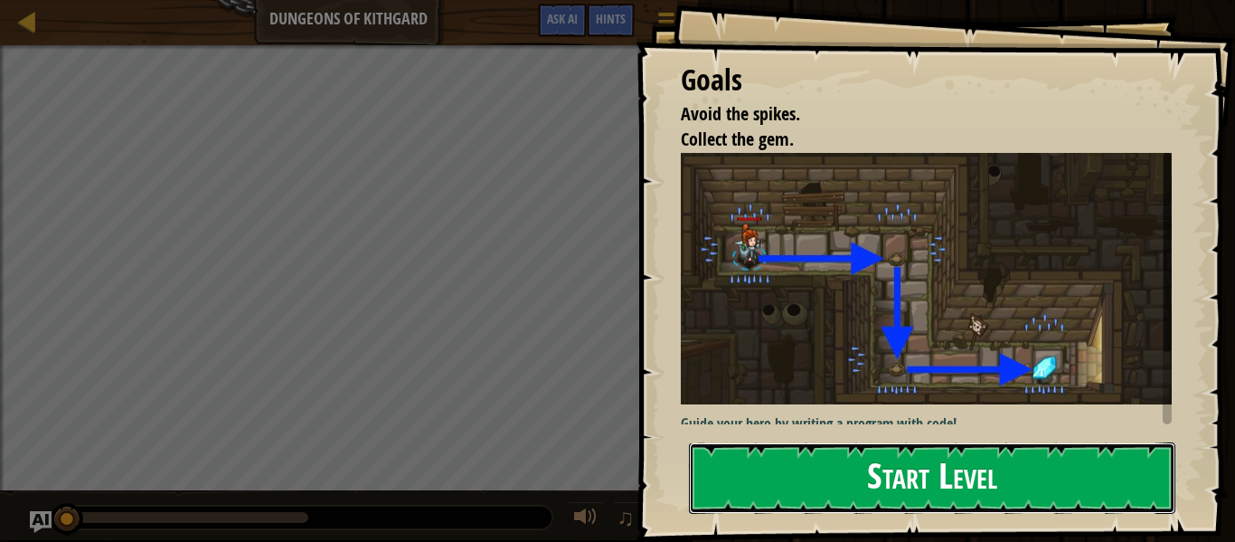
click at [733, 488] on button "Start Level" at bounding box center [932, 477] width 487 height 71
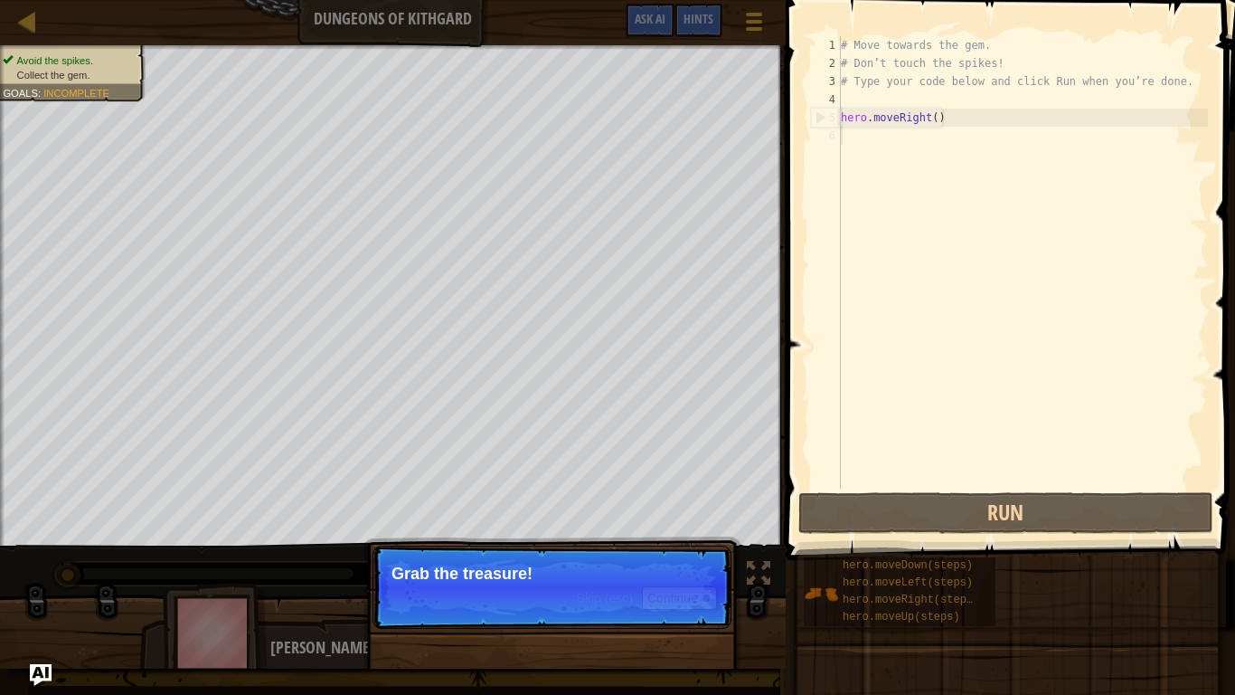
click at [688, 541] on p "Grab the treasure!" at bounding box center [552, 573] width 321 height 18
click at [685, 541] on button "Continue" at bounding box center [679, 598] width 75 height 24
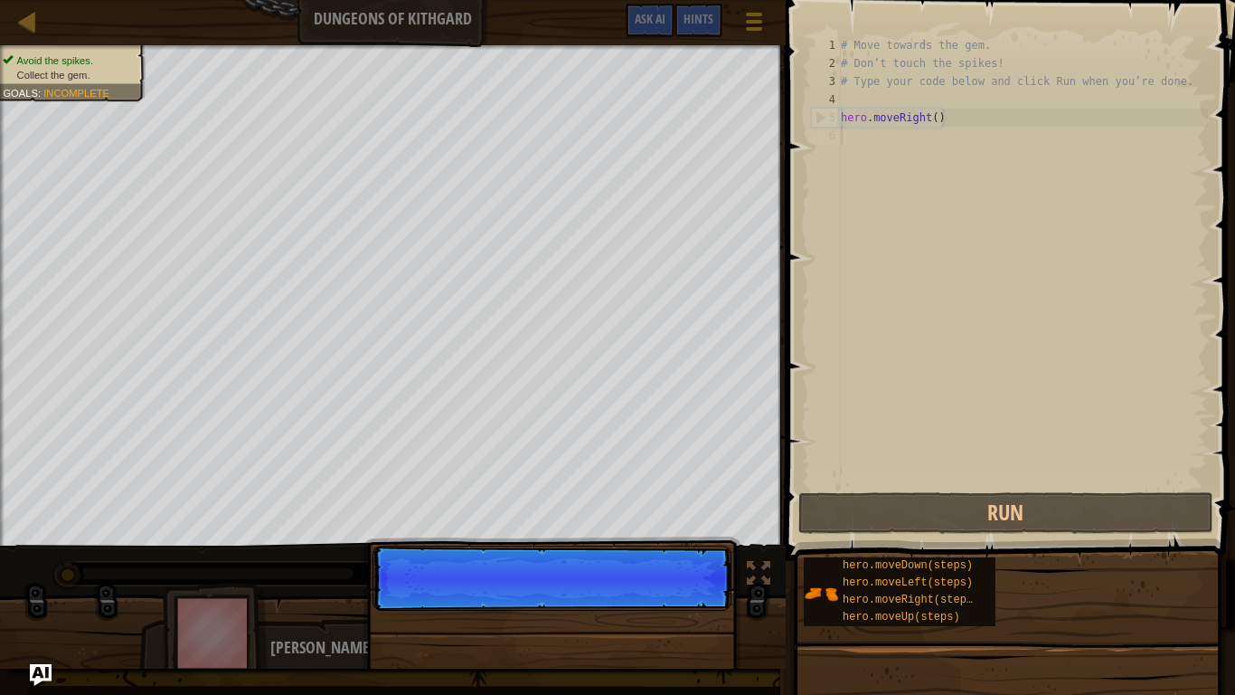
scroll to position [8, 0]
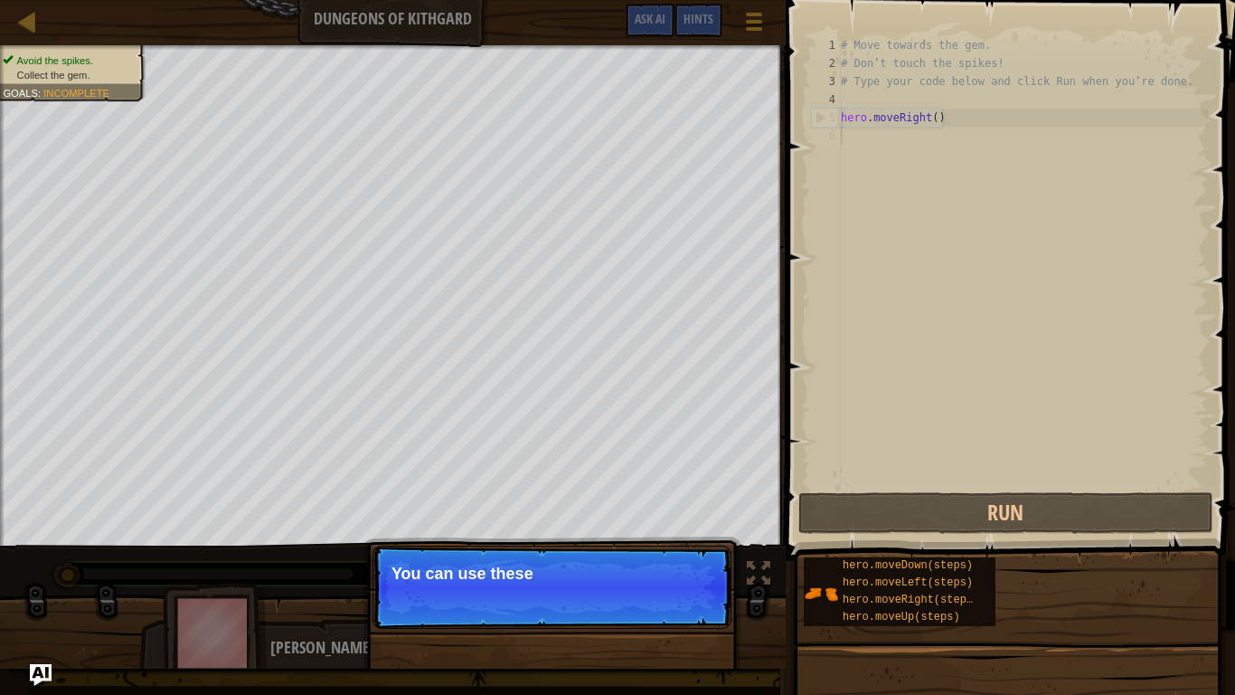
click at [684, 541] on p "Skip (esc) Continue You can use these" at bounding box center [552, 586] width 359 height 83
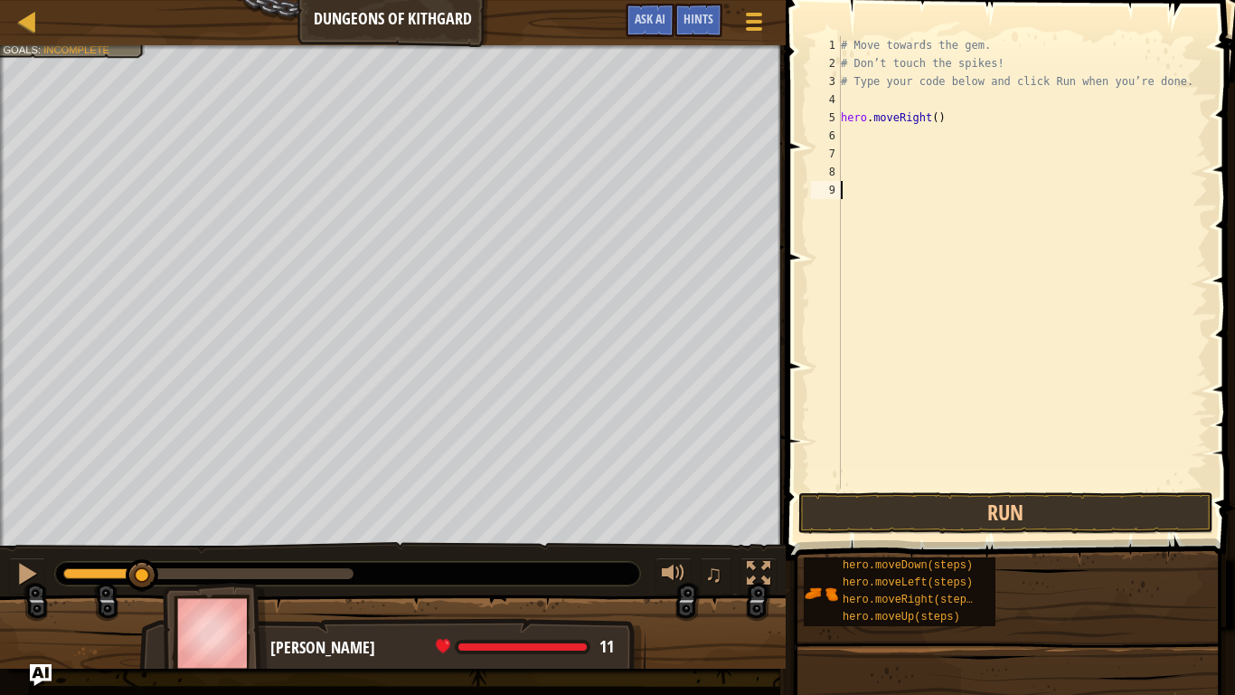
click at [944, 99] on div "# Move towards the gem. # Don’t touch the spikes! # Type your code below and cl…" at bounding box center [1022, 280] width 371 height 488
drag, startPoint x: 930, startPoint y: 102, endPoint x: 841, endPoint y: 101, distance: 88.6
click at [841, 101] on div "# Move towards the gem. # Don’t touch the spikes! # Type your code below and cl…" at bounding box center [1022, 280] width 371 height 488
type textarea "hero.moveRight()"
click at [857, 121] on div "# Move towards the gem. # Don’t touch the spikes! # Type your code below and cl…" at bounding box center [1022, 280] width 371 height 488
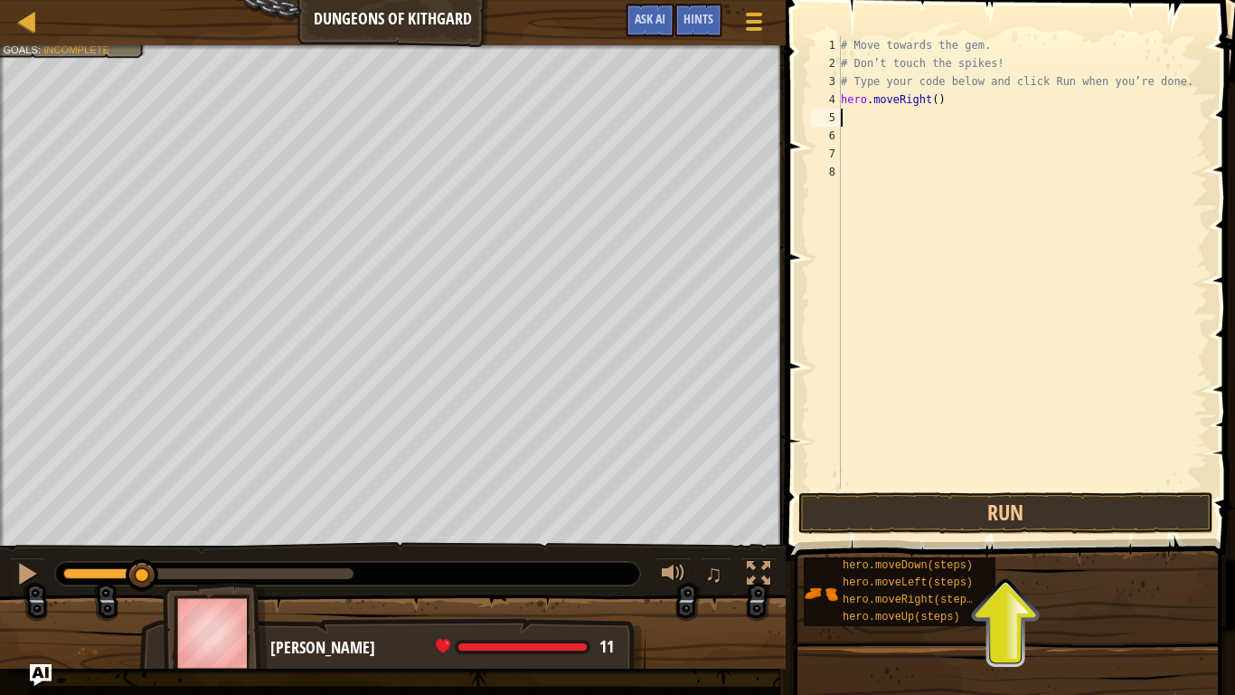
paste textarea "hero.moveRight"
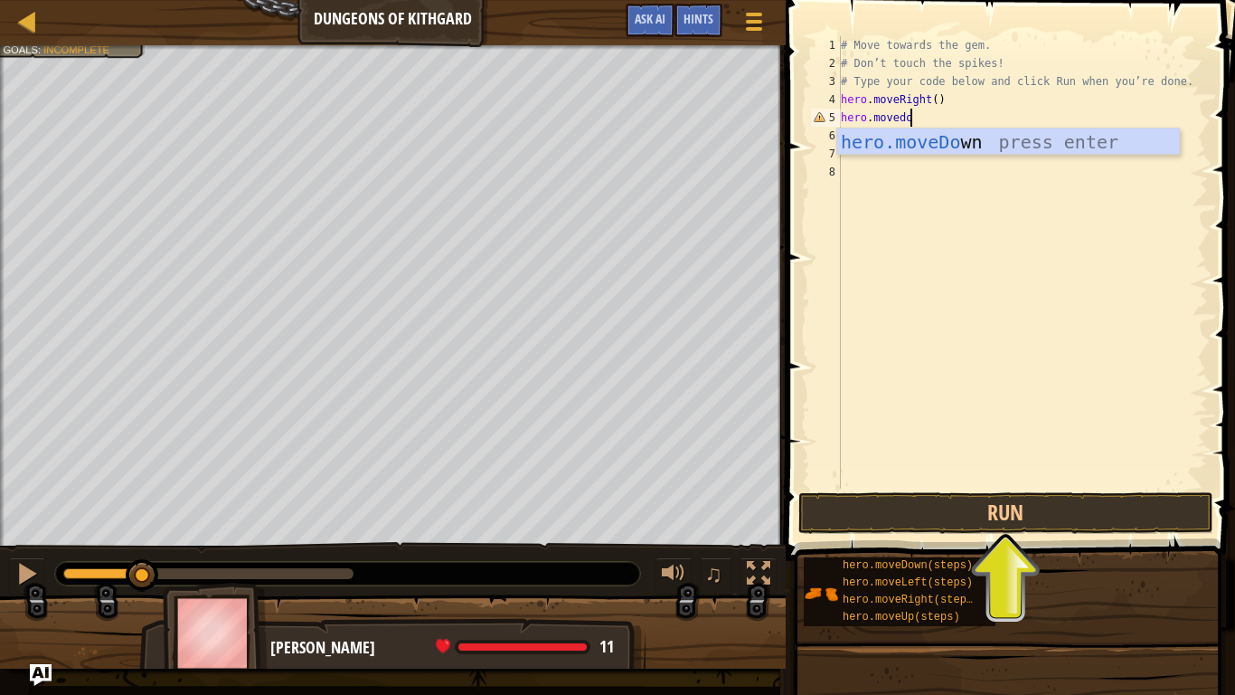
type textarea "hero.movedown"
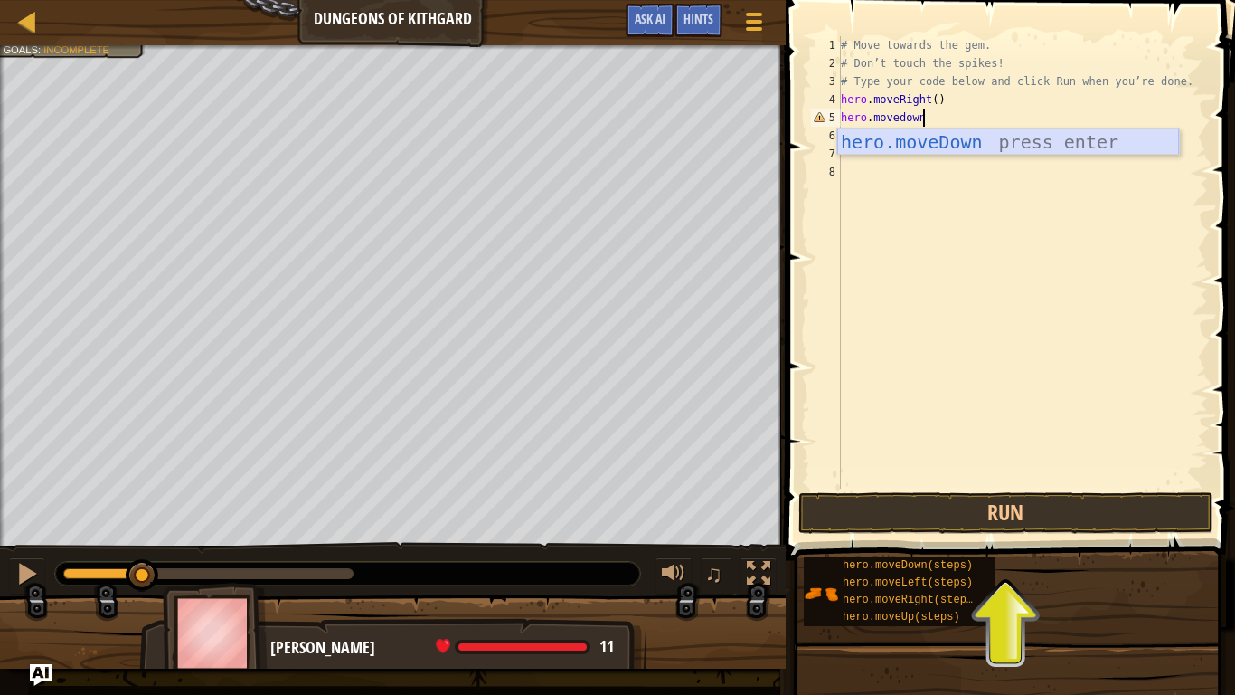
click at [960, 143] on div "hero.moveDown press enter" at bounding box center [1008, 168] width 342 height 81
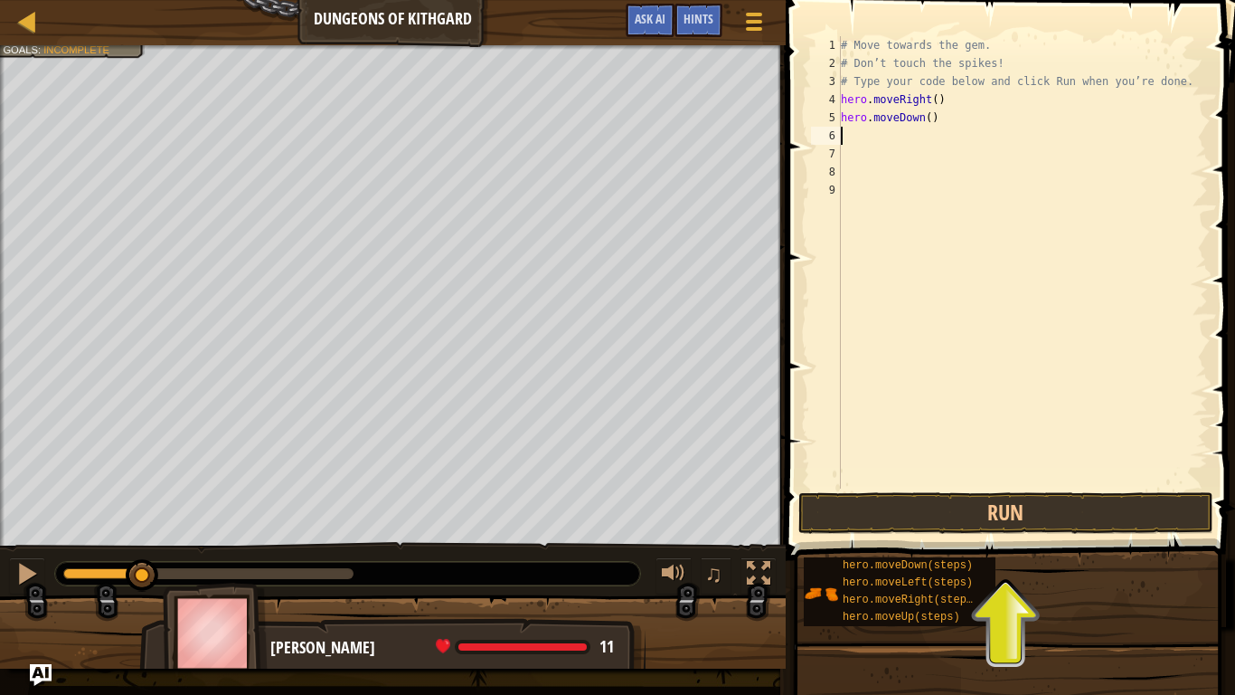
paste textarea "hero.moveRight"
type textarea "hero.mover"
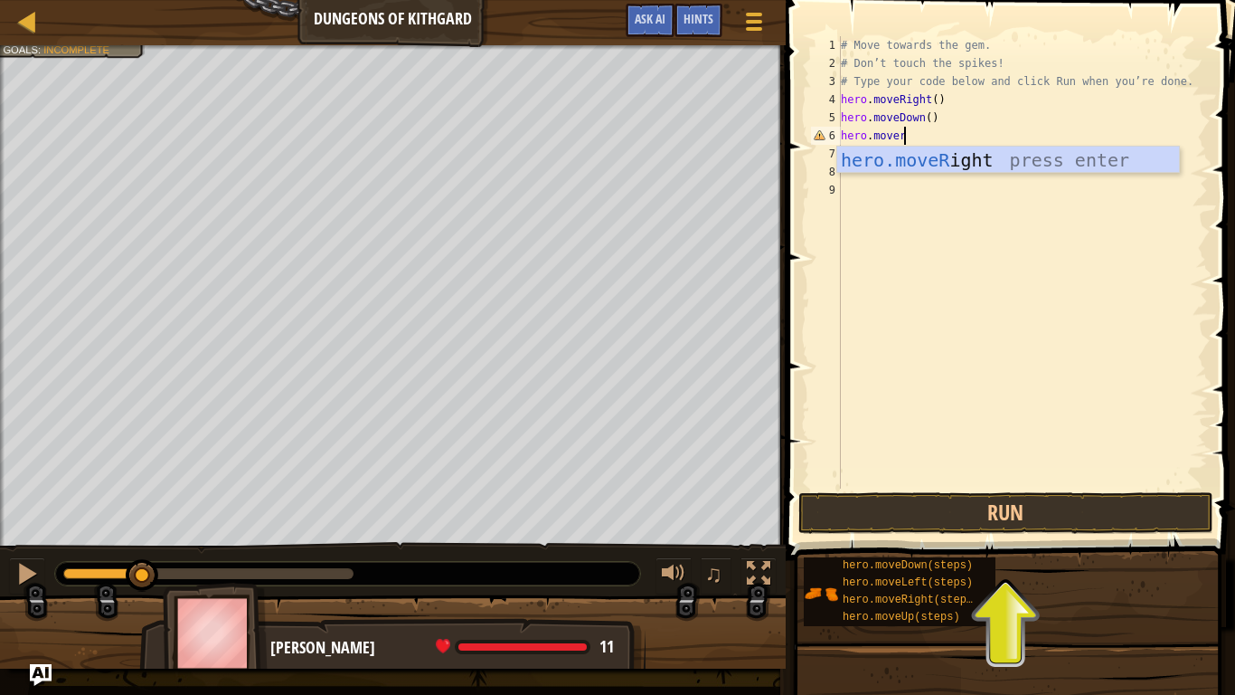
scroll to position [8, 8]
click at [908, 168] on div "hero.moveR ight press enter" at bounding box center [1008, 187] width 342 height 81
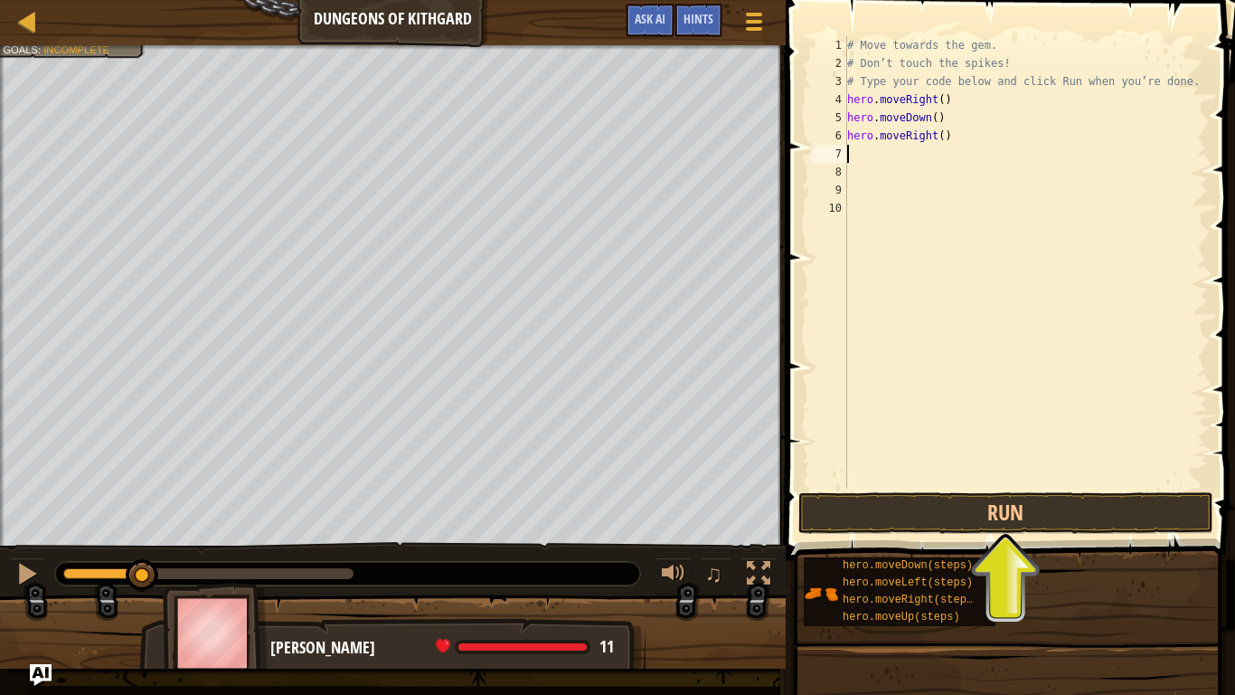
scroll to position [8, 0]
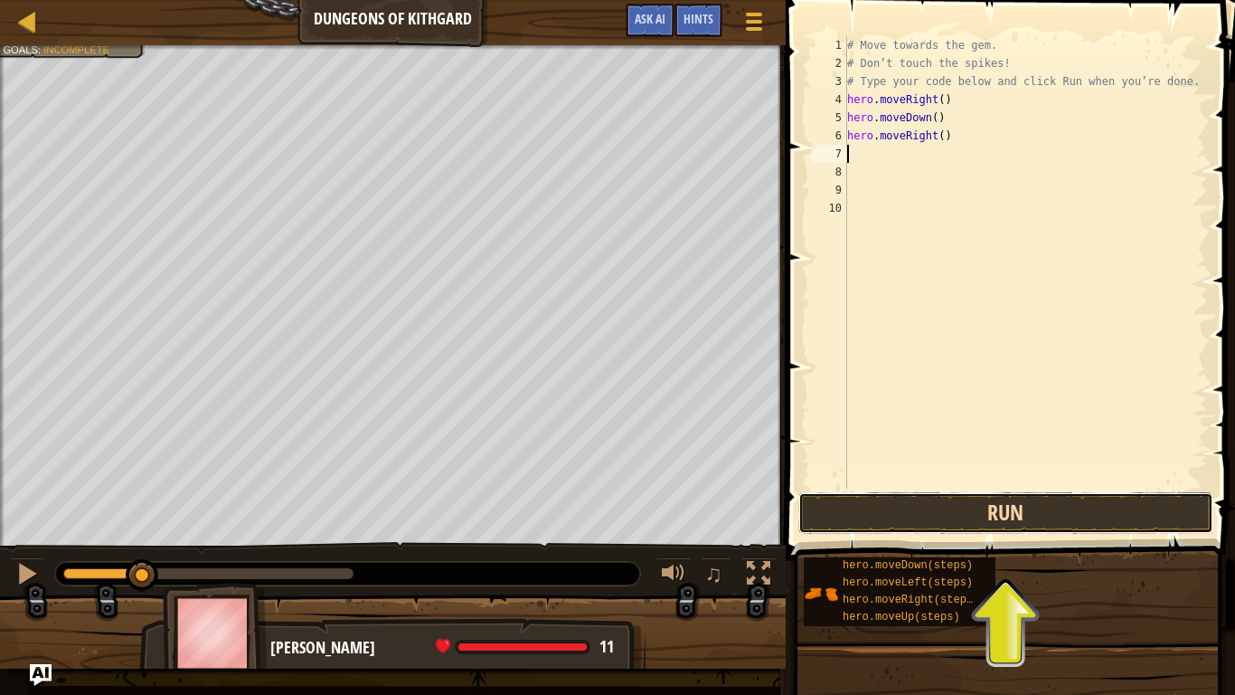
click at [888, 523] on button "Run" at bounding box center [1006, 513] width 415 height 42
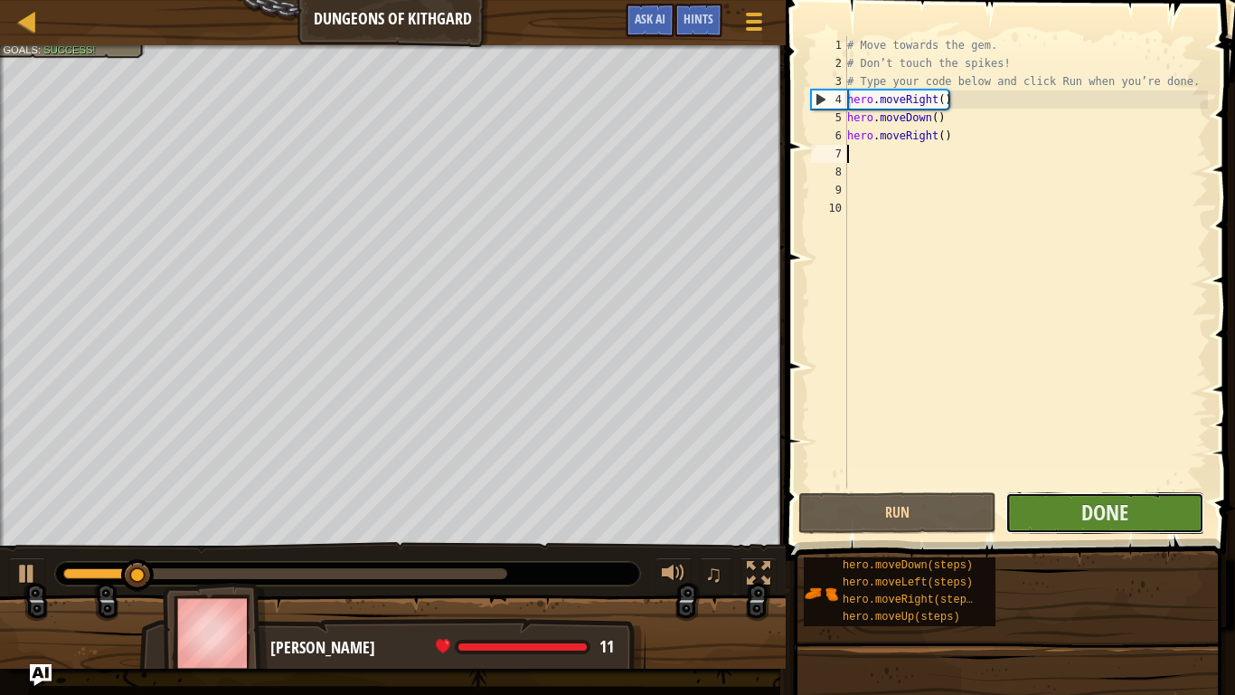
click at [1047, 509] on button "Done" at bounding box center [1105, 513] width 198 height 42
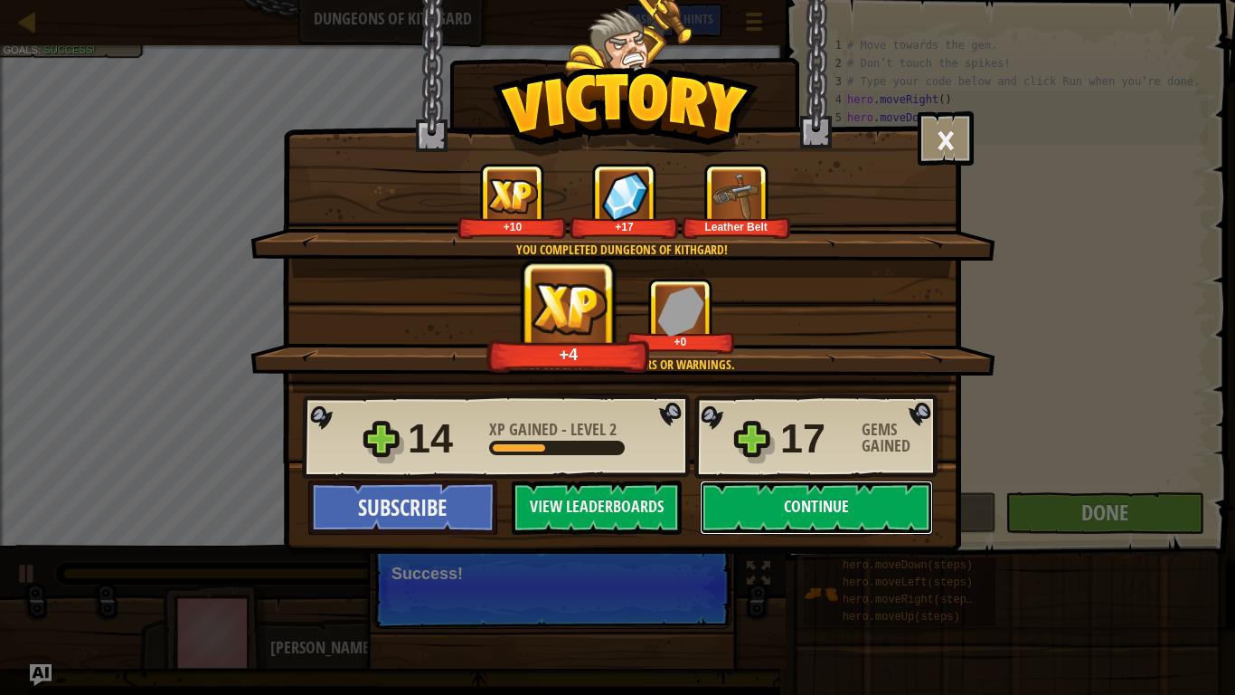
click at [796, 510] on button "Continue" at bounding box center [816, 507] width 233 height 54
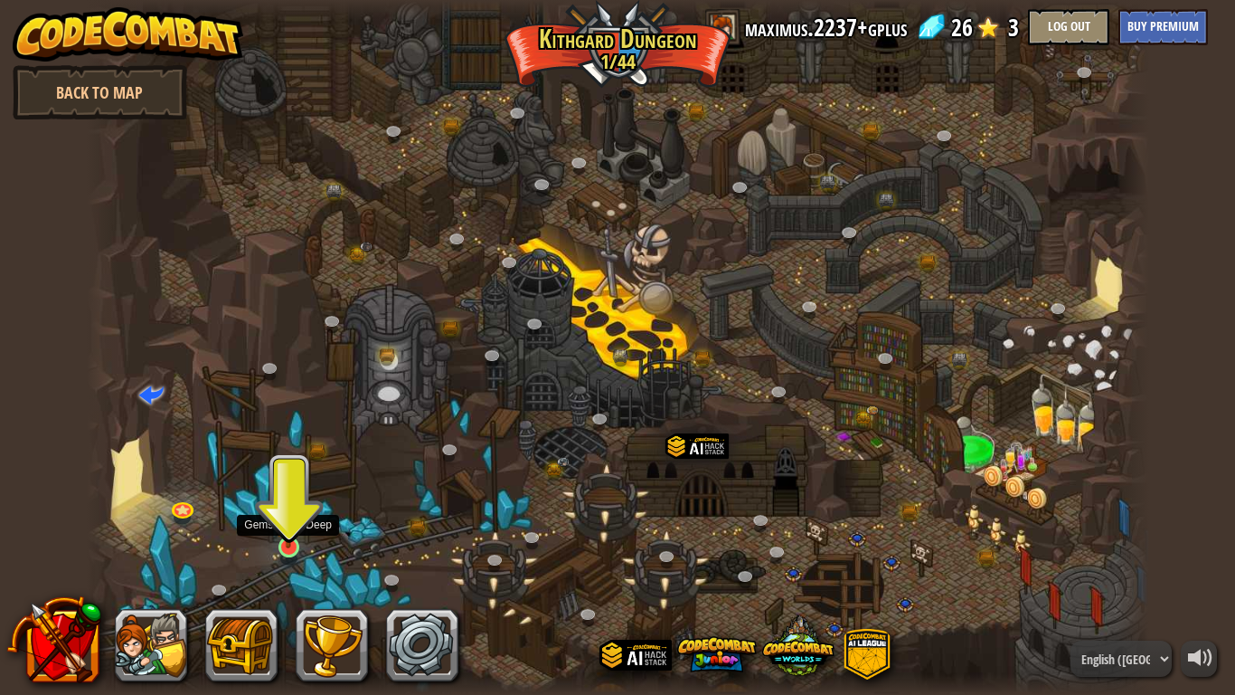
click at [289, 541] on img at bounding box center [288, 517] width 27 height 61
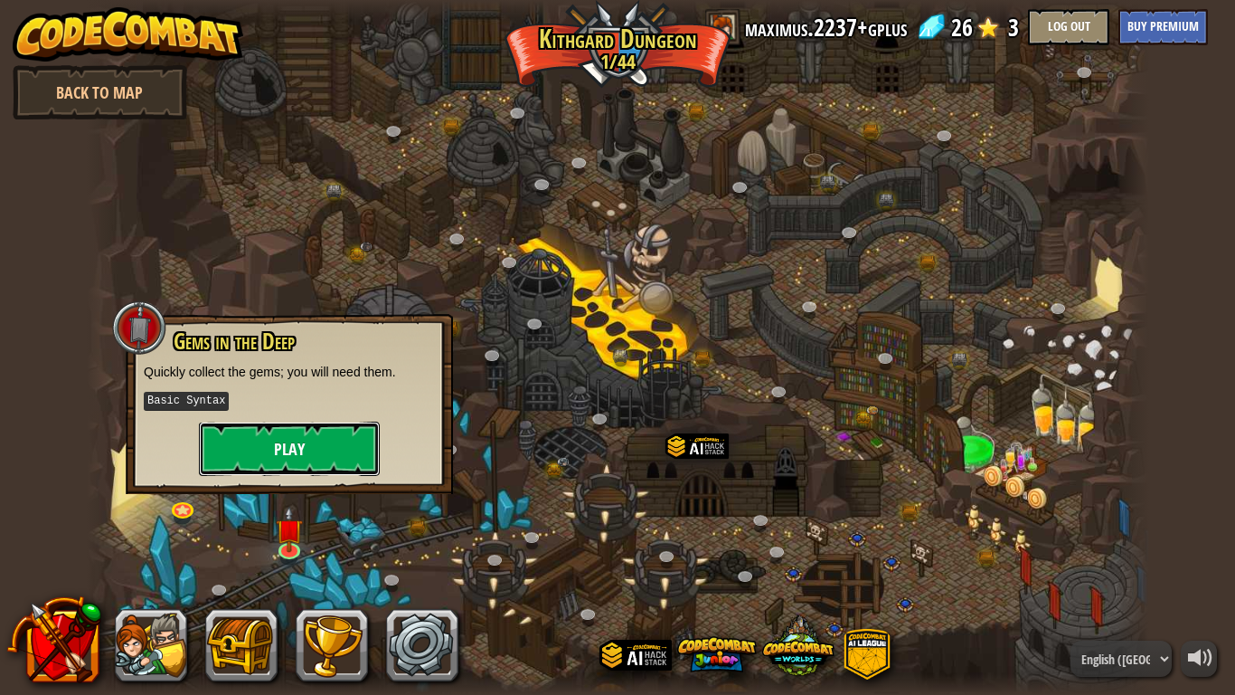
click at [295, 457] on button "Play" at bounding box center [289, 448] width 181 height 54
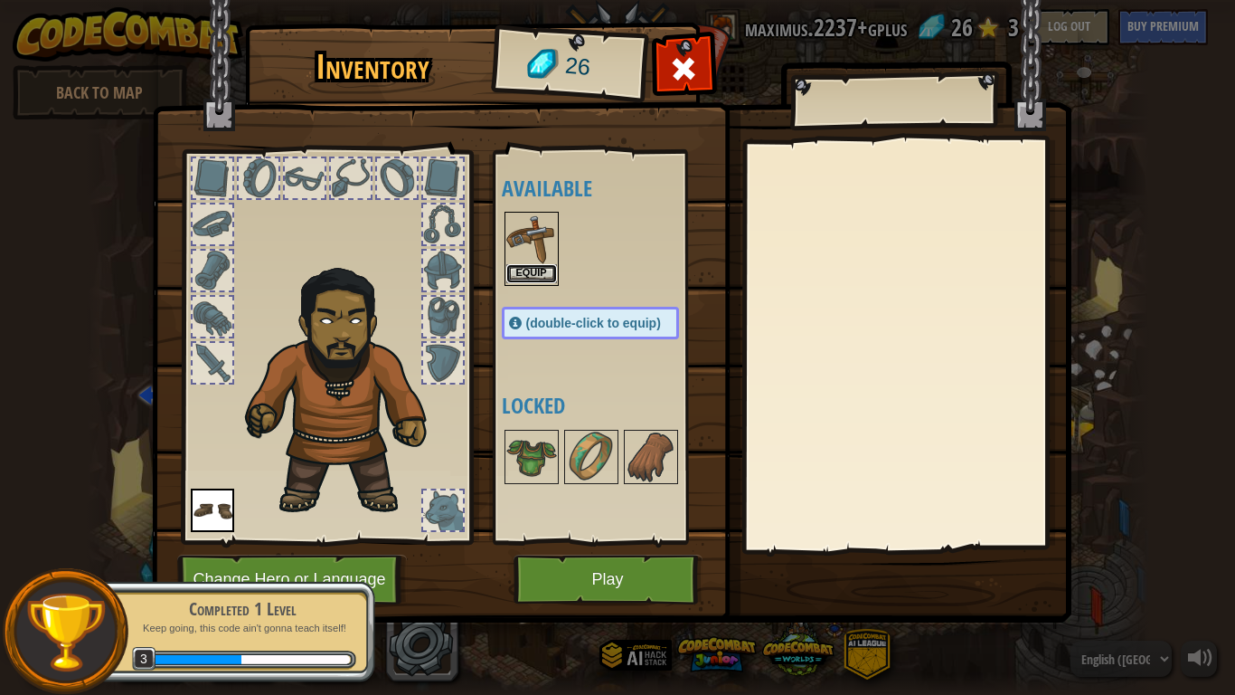
click at [530, 272] on button "Equip" at bounding box center [531, 273] width 51 height 19
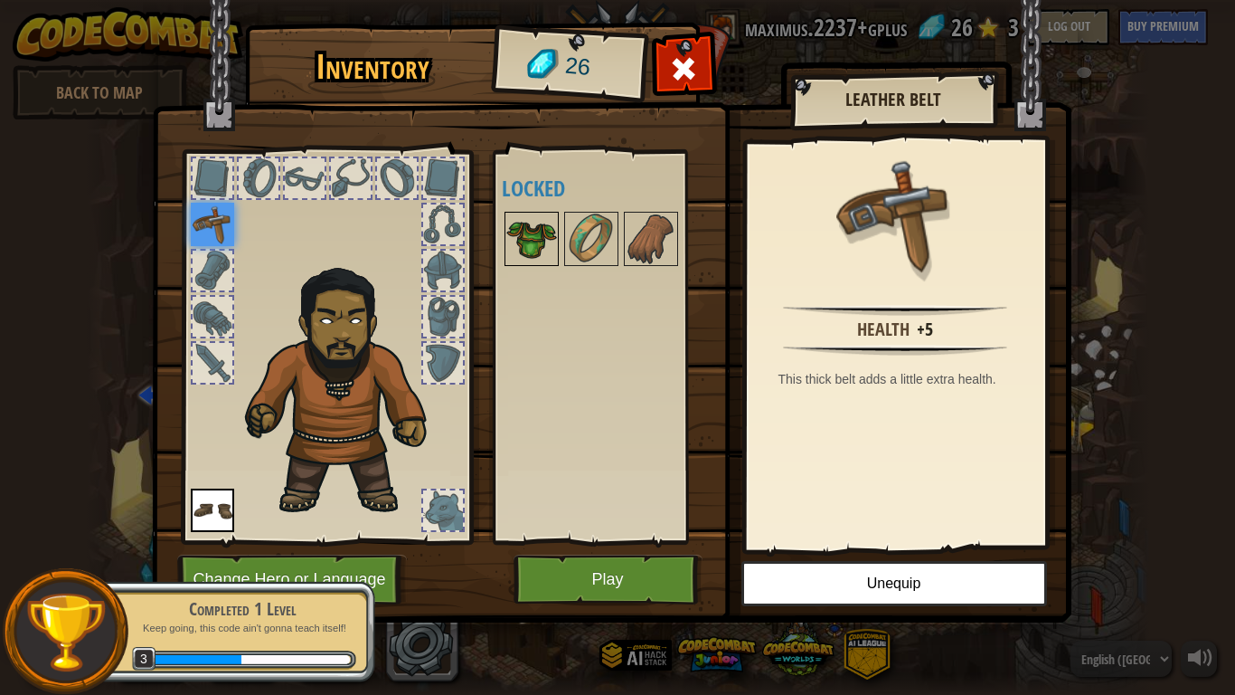
click at [537, 231] on img at bounding box center [531, 238] width 51 height 51
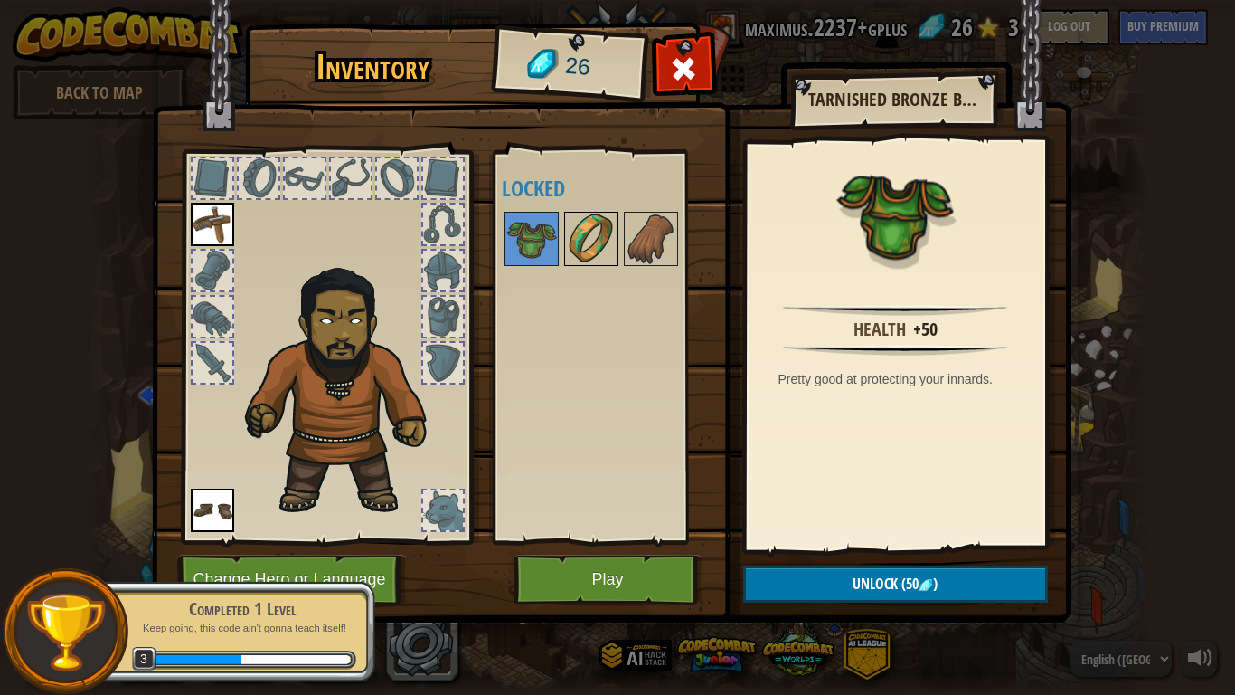
click at [610, 233] on img at bounding box center [591, 238] width 51 height 51
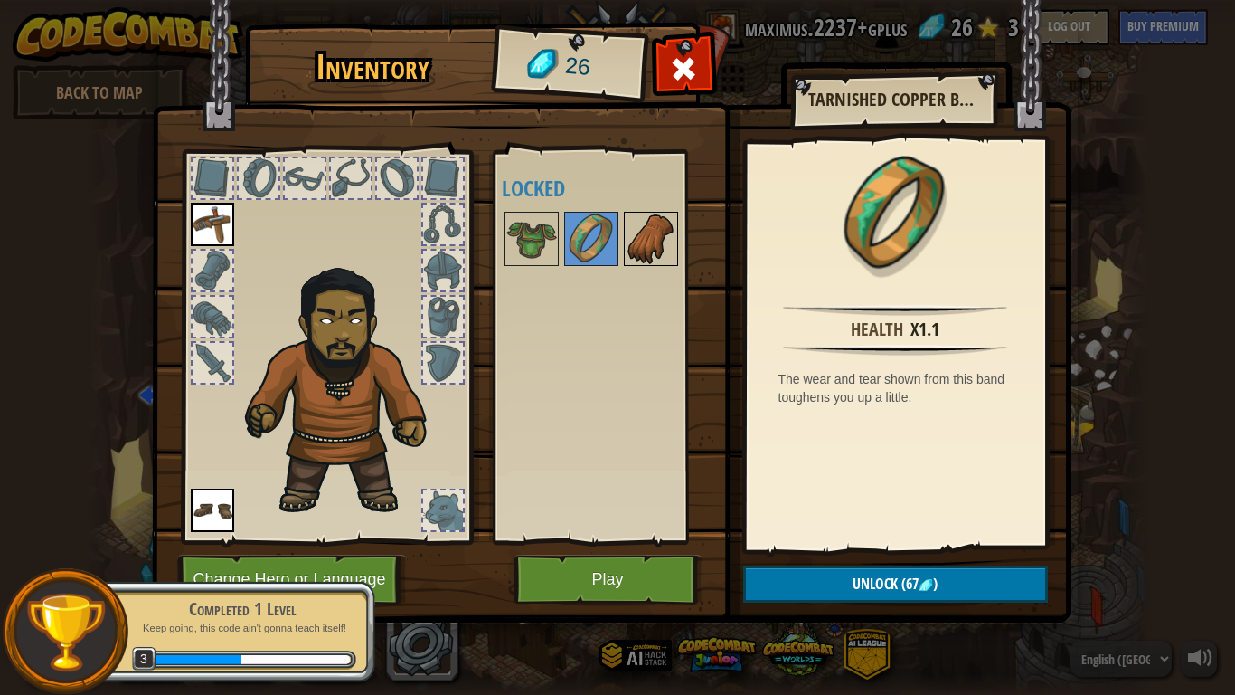
click at [638, 234] on img at bounding box center [651, 238] width 51 height 51
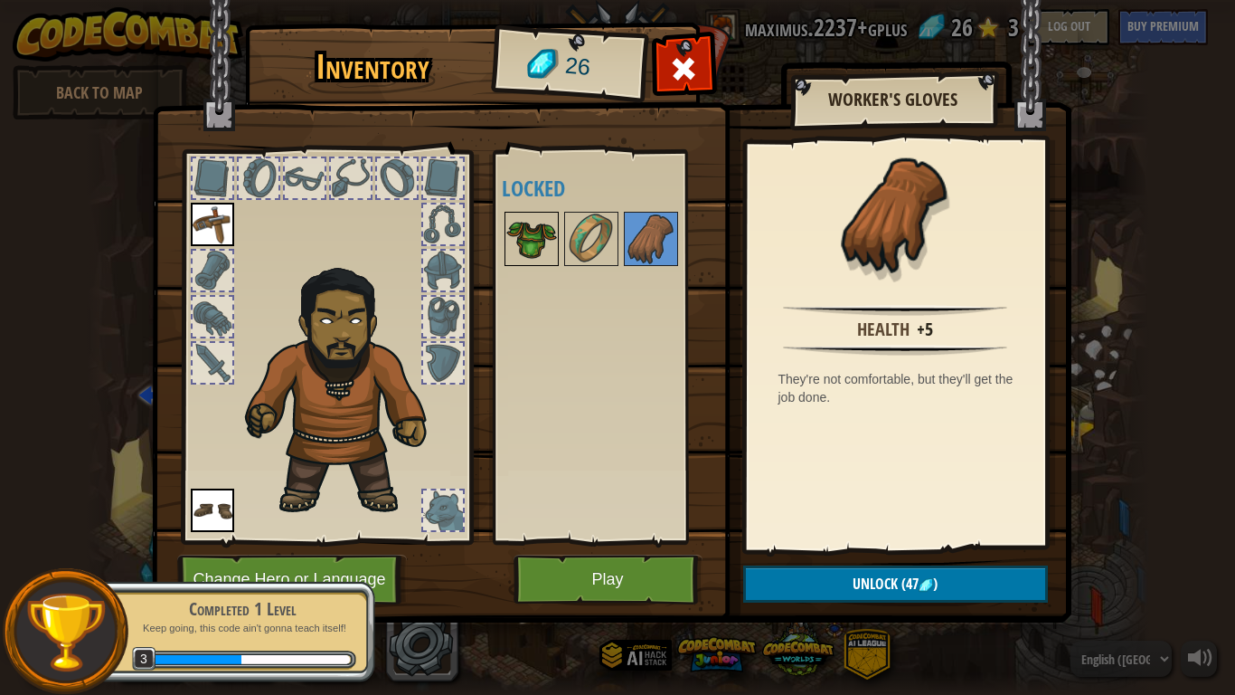
click at [532, 227] on img at bounding box center [531, 238] width 51 height 51
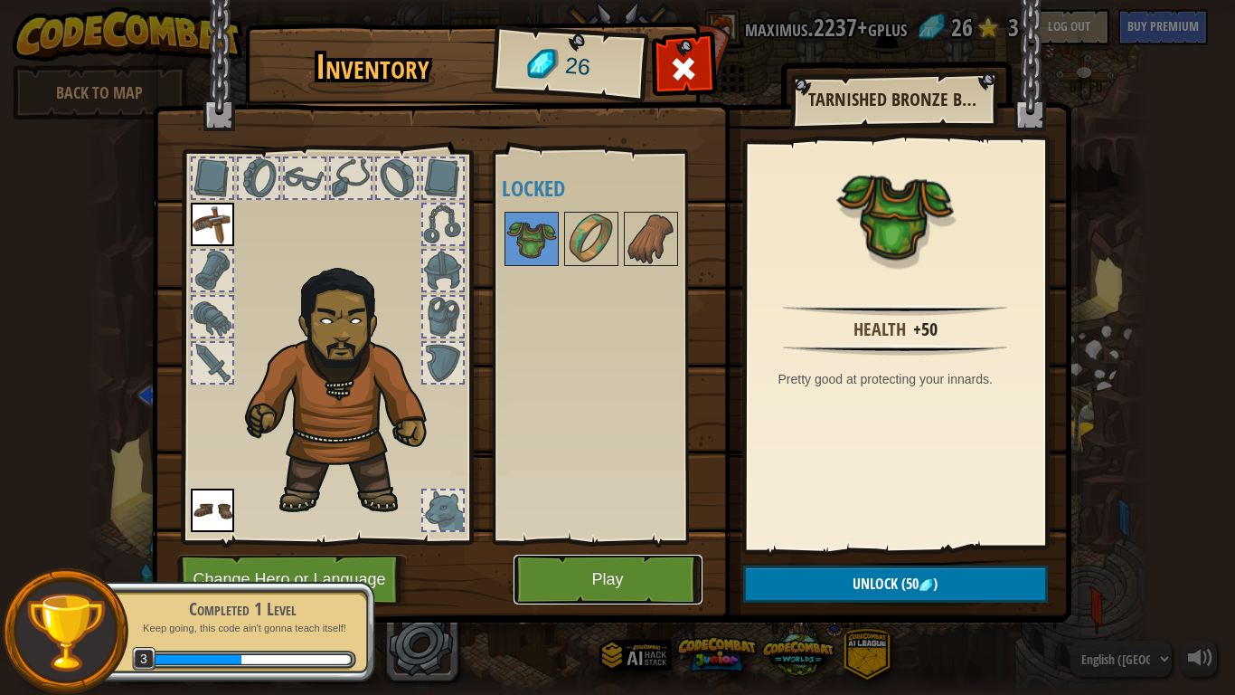
click at [599, 541] on button "Play" at bounding box center [608, 579] width 189 height 50
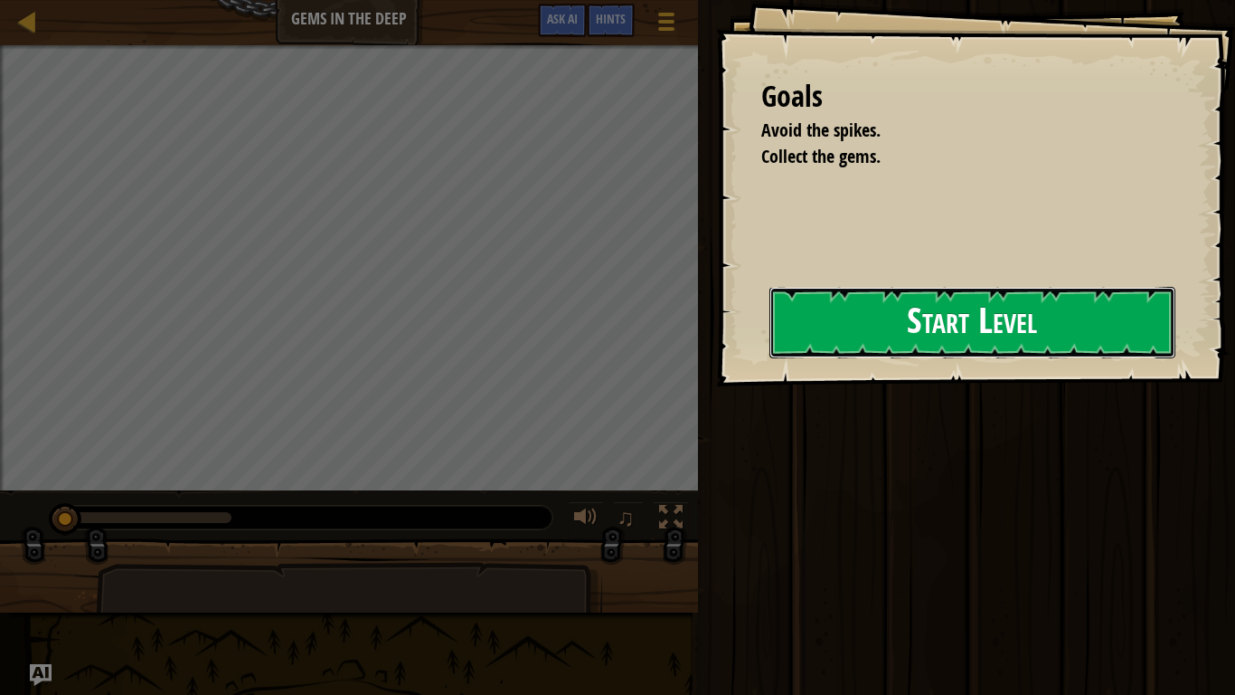
click at [770, 357] on button "Start Level" at bounding box center [973, 322] width 406 height 71
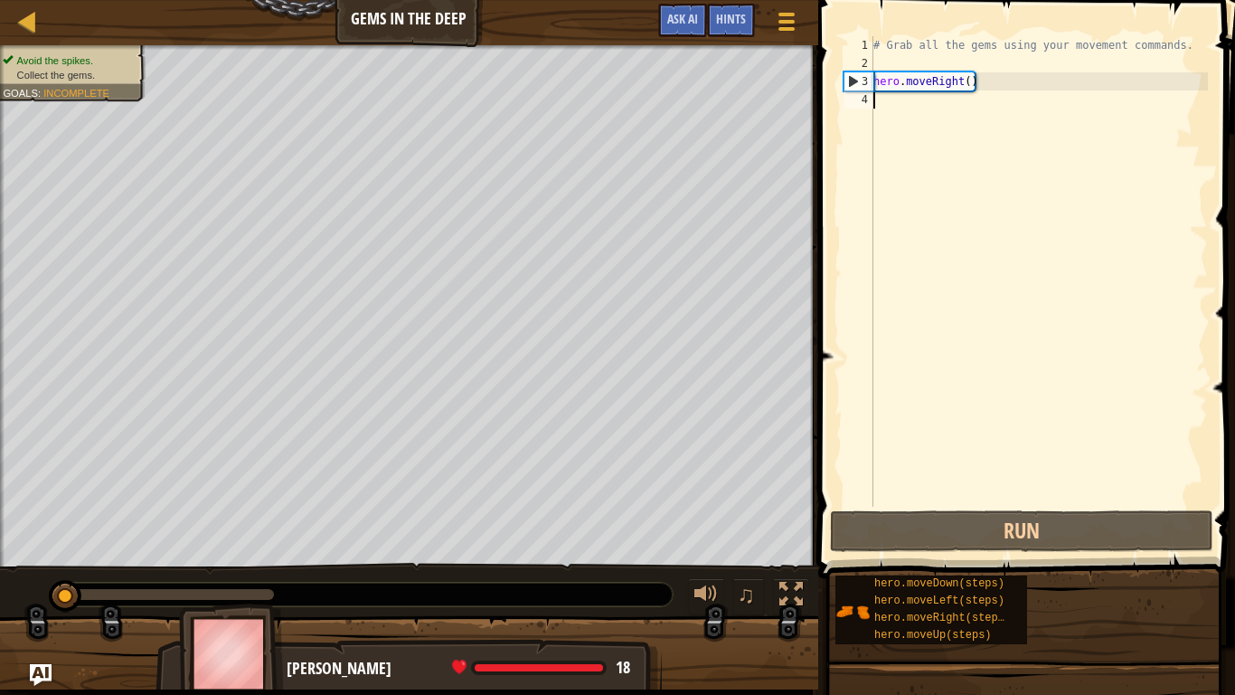
click at [931, 109] on div "# Grab all the gems using your movement commands. hero . moveRight ( )" at bounding box center [1039, 289] width 338 height 506
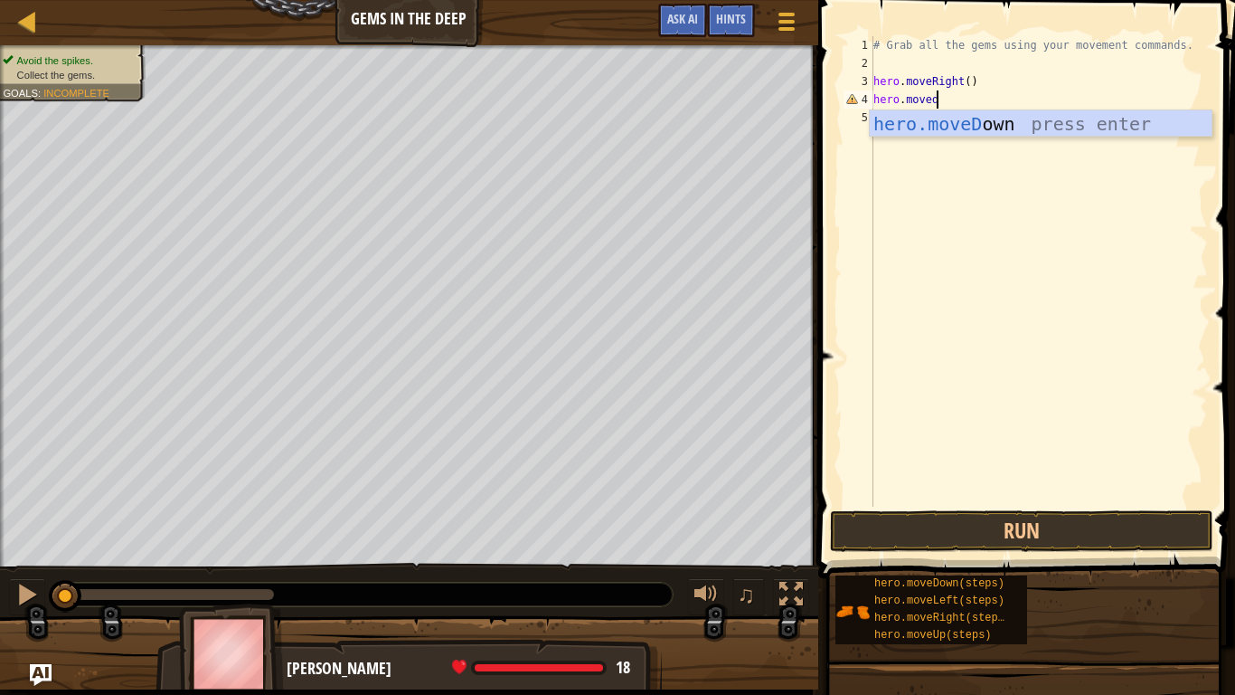
type textarea "hero.movedown"
click at [950, 125] on div "hero.moveDown press enter" at bounding box center [1041, 150] width 342 height 81
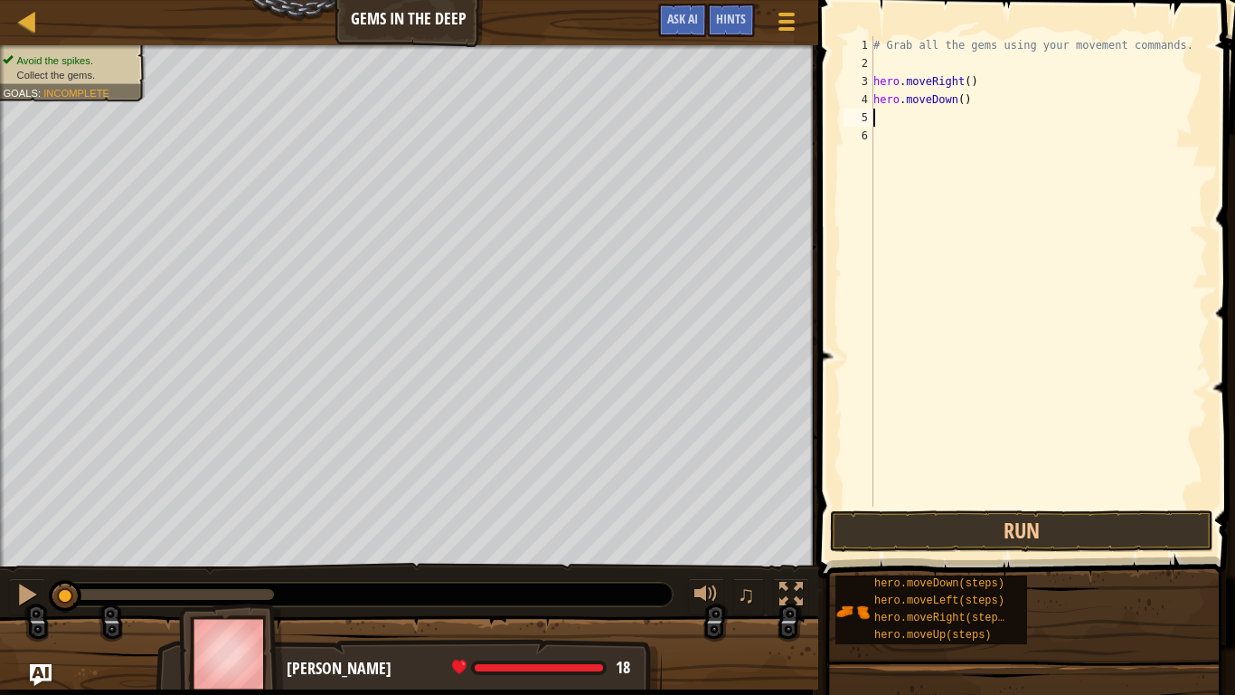
scroll to position [8, 0]
